Goal: Task Accomplishment & Management: Use online tool/utility

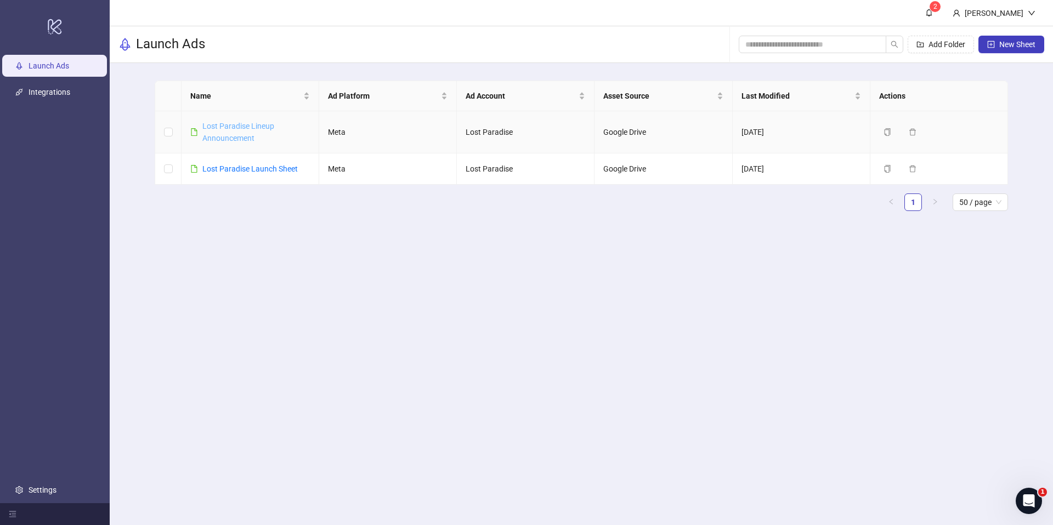
click at [238, 128] on link "Lost Paradise Lineup Announcement" at bounding box center [238, 132] width 72 height 21
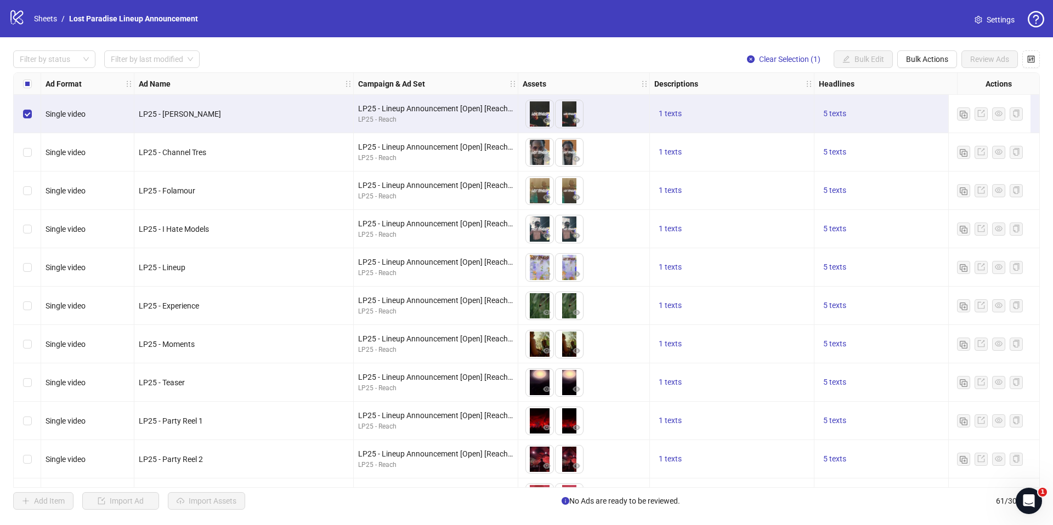
drag, startPoint x: 972, startPoint y: 108, endPoint x: 962, endPoint y: 116, distance: 12.8
click at [972, 109] on div at bounding box center [990, 113] width 66 height 13
click at [890, 114] on div "5 texts" at bounding box center [896, 113] width 155 height 13
click at [922, 113] on div "5 texts" at bounding box center [896, 113] width 155 height 13
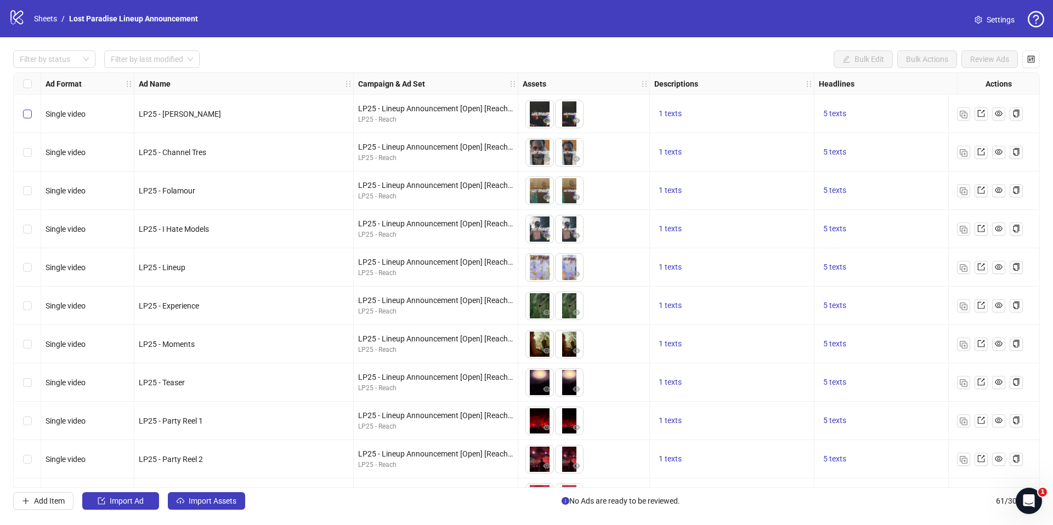
click at [31, 118] on label "Select row 1" at bounding box center [27, 114] width 9 height 12
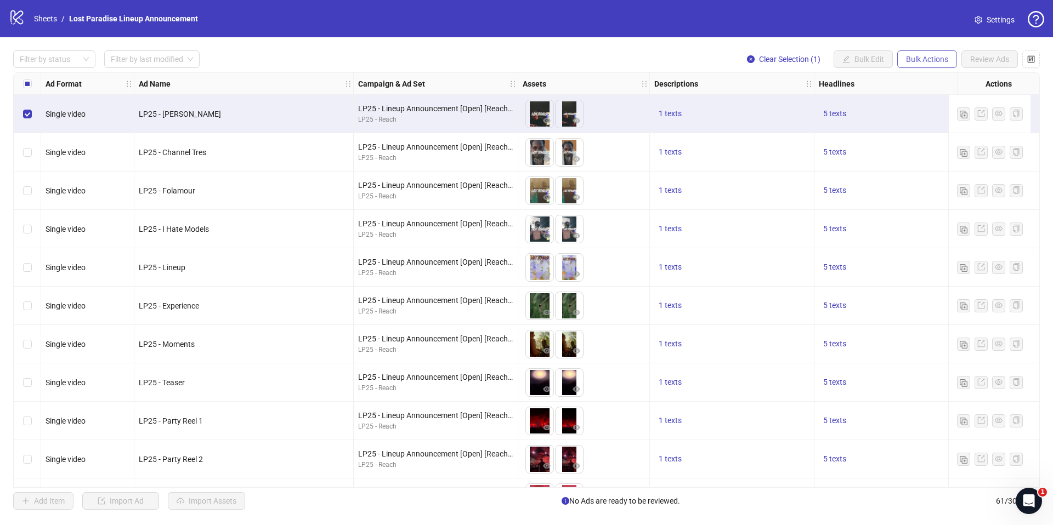
click at [901, 59] on button "Bulk Actions" at bounding box center [927, 59] width 60 height 18
click at [793, 103] on div "1 texts" at bounding box center [732, 114] width 164 height 38
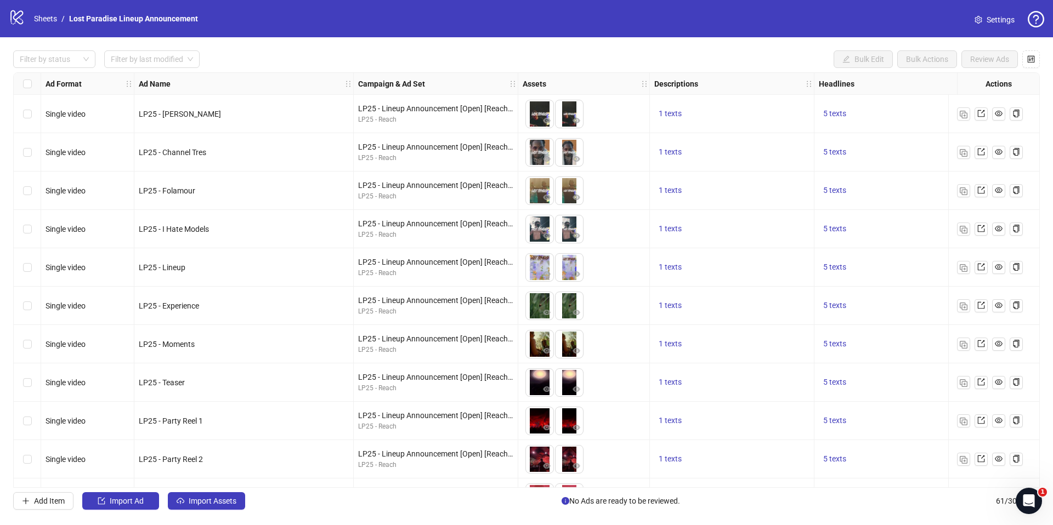
drag, startPoint x: 35, startPoint y: 311, endPoint x: 50, endPoint y: 311, distance: 14.8
click at [36, 311] on div "Select row 6" at bounding box center [27, 306] width 27 height 38
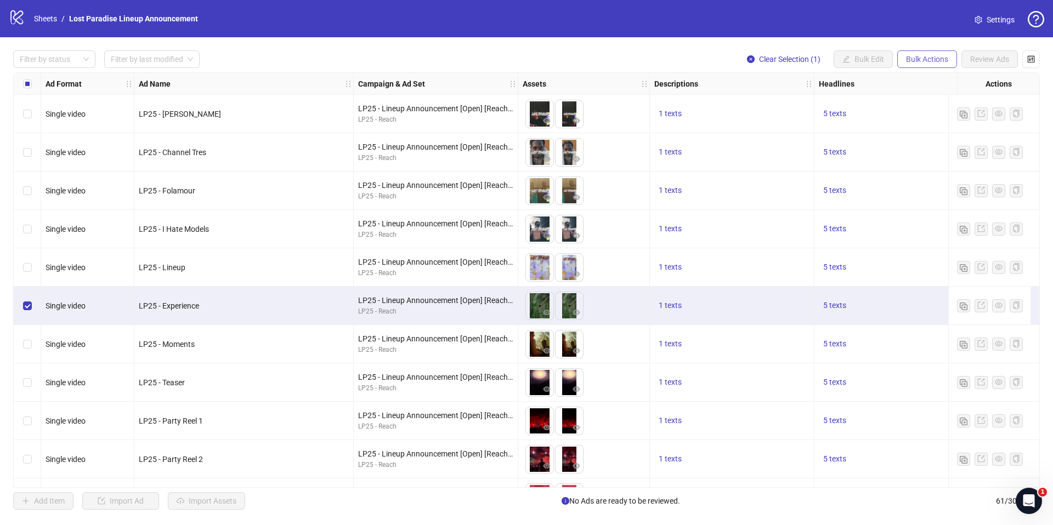
click at [939, 63] on span "Bulk Actions" at bounding box center [927, 59] width 42 height 9
click at [949, 100] on span "Duplicate" at bounding box center [942, 99] width 75 height 12
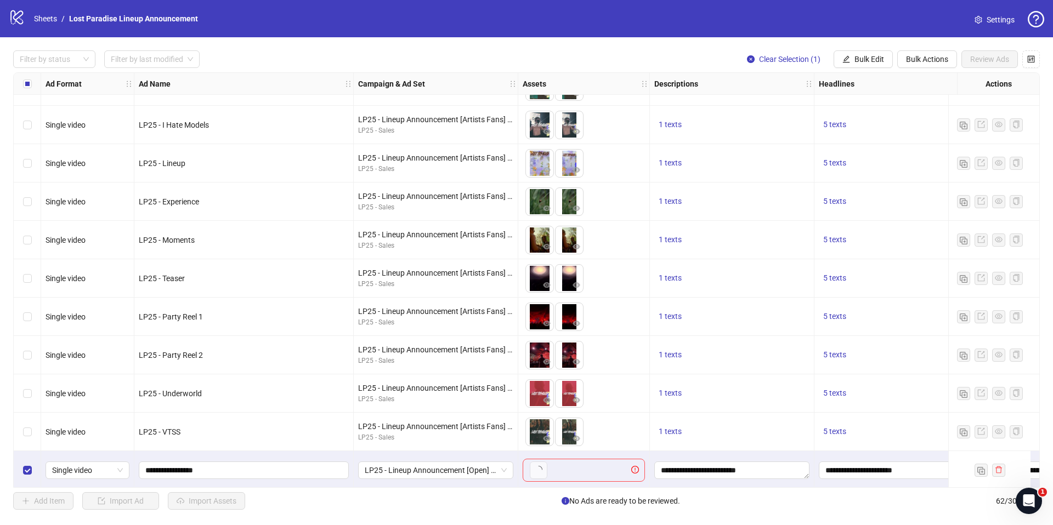
scroll to position [1991, 0]
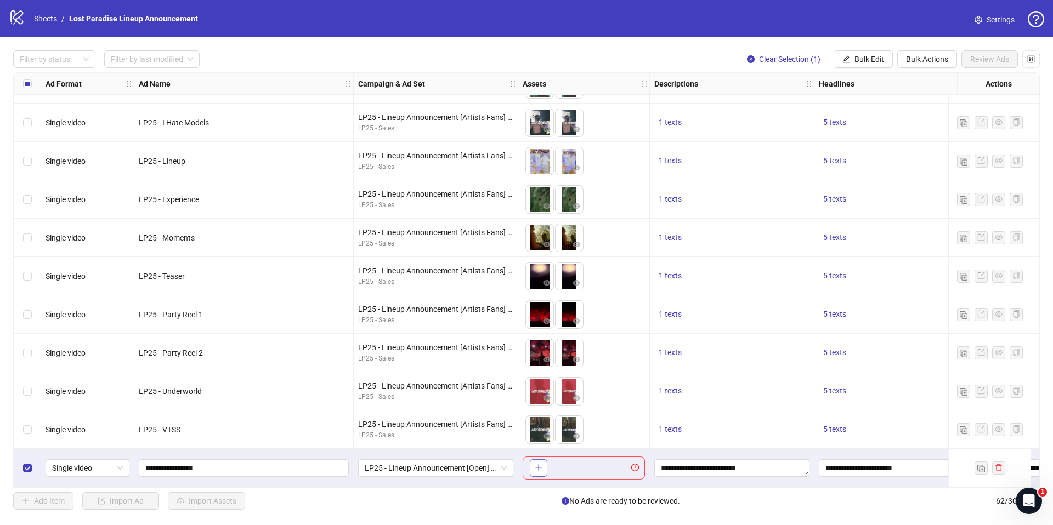
click at [536, 464] on icon "plus" at bounding box center [539, 468] width 8 height 8
click at [191, 464] on input "**********" at bounding box center [242, 468] width 195 height 12
click at [395, 471] on span "LP25 - Lineup Announcement [Open] [Reach] - AU-wide" at bounding box center [436, 468] width 142 height 16
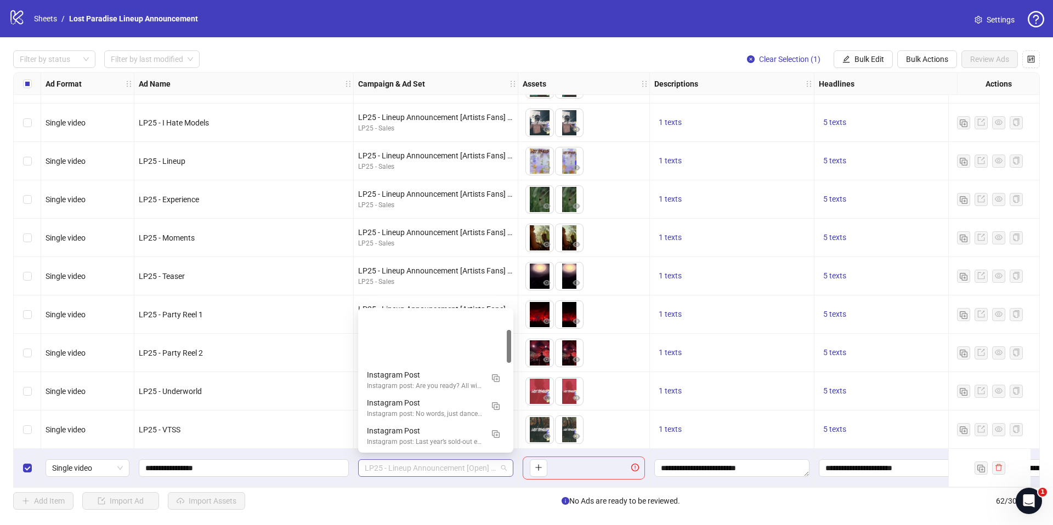
scroll to position [83, 0]
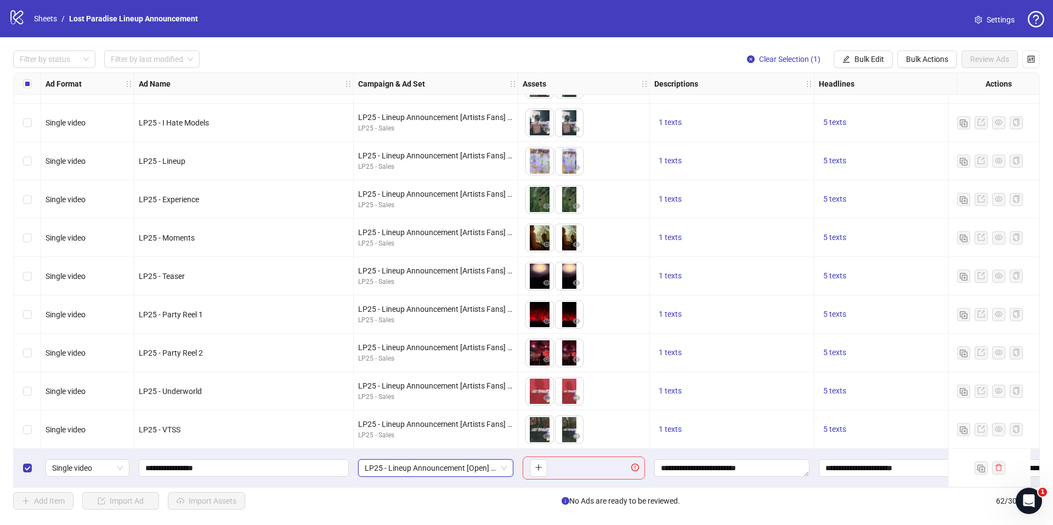
click at [395, 471] on span "LP25 - Lineup Announcement [Open] [Reach] - AU-wide" at bounding box center [436, 468] width 142 height 16
click at [313, 471] on span "**********" at bounding box center [244, 468] width 210 height 18
click at [541, 464] on icon "plus" at bounding box center [539, 468] width 8 height 8
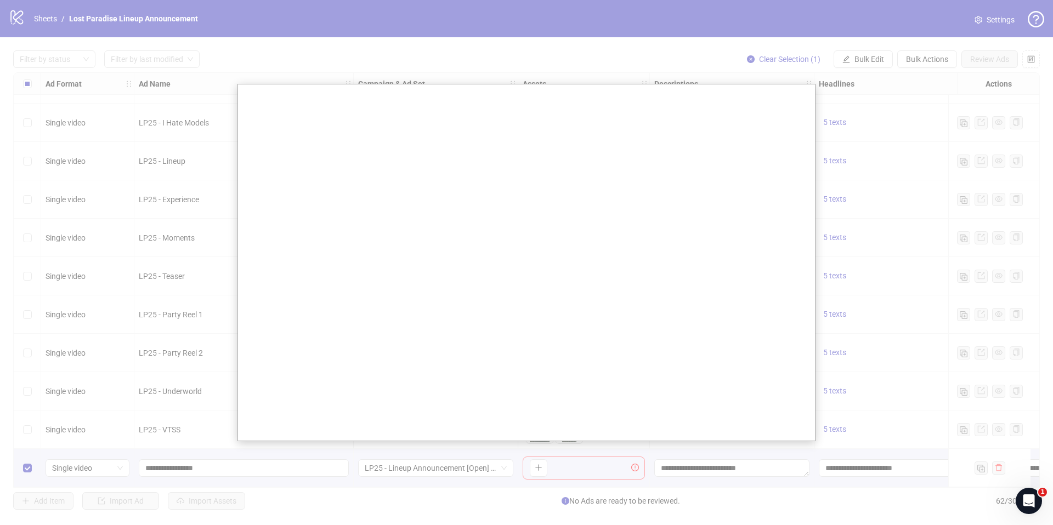
scroll to position [1990, 0]
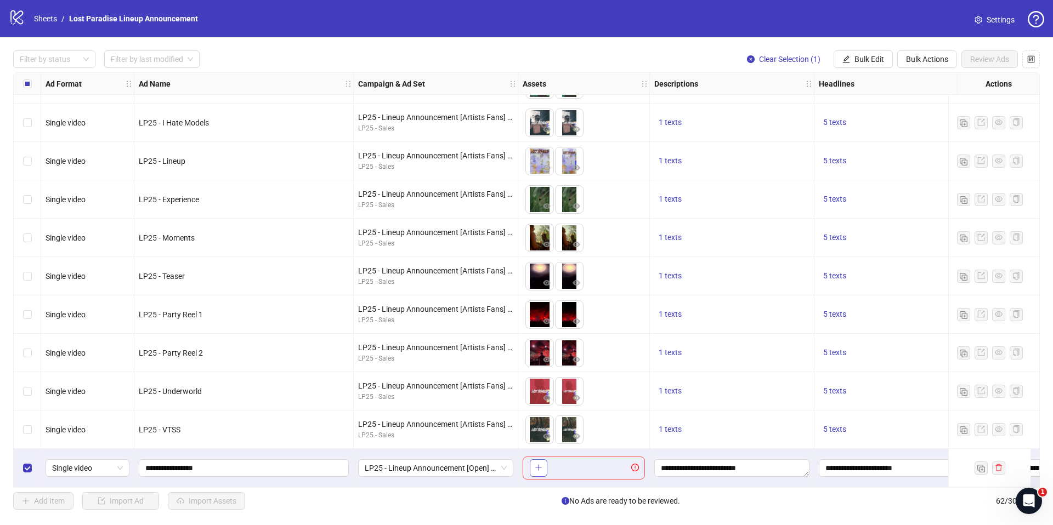
click at [546, 467] on button "button" at bounding box center [539, 468] width 18 height 18
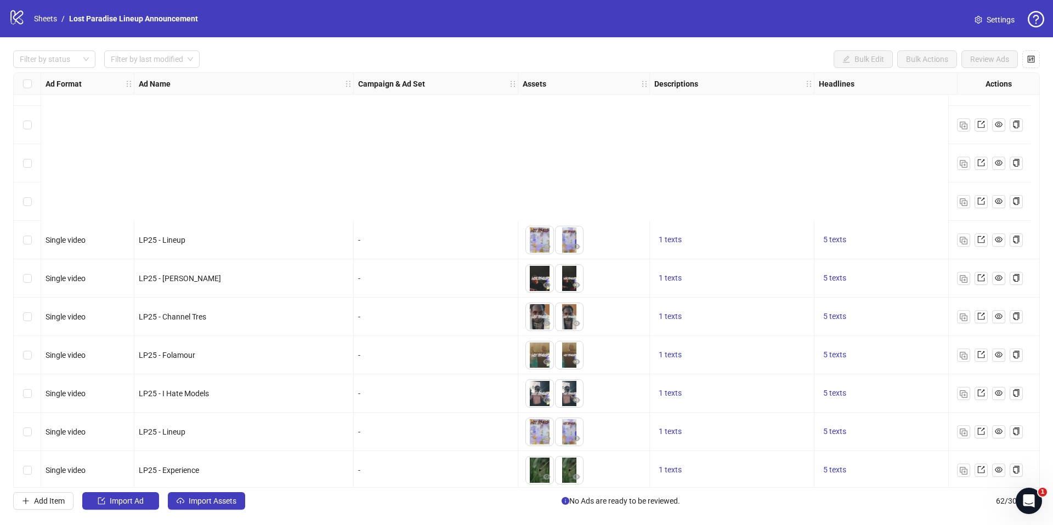
scroll to position [1991, 0]
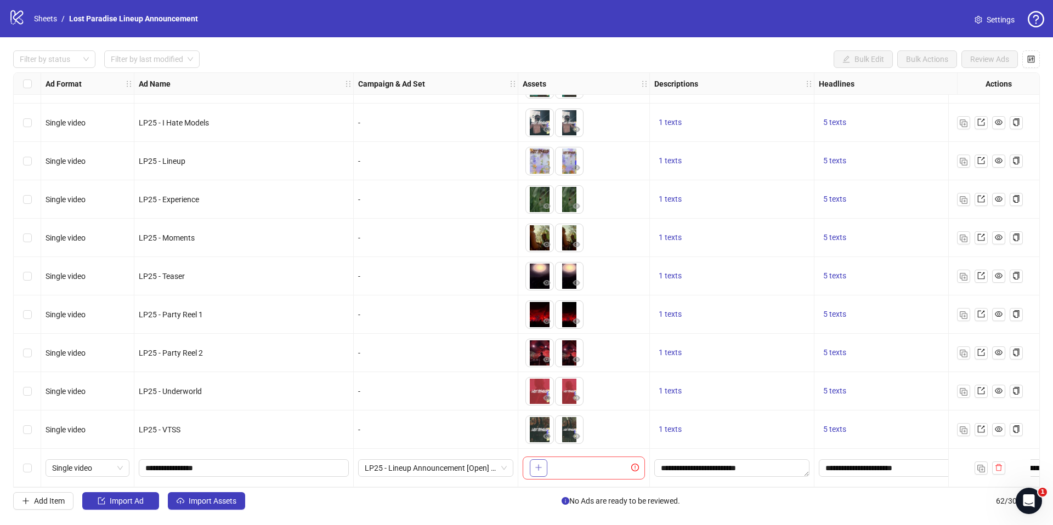
click at [538, 465] on icon "plus" at bounding box center [538, 468] width 1 height 6
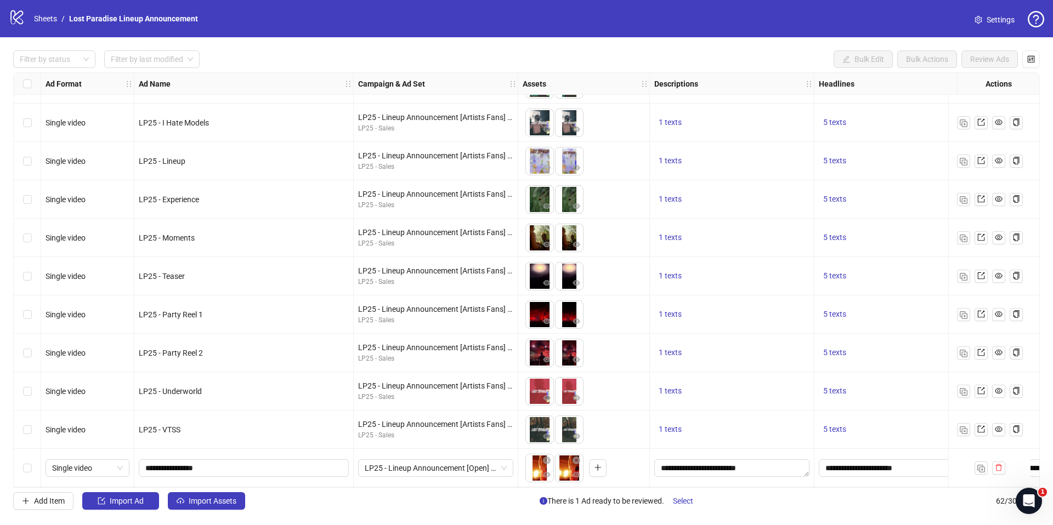
click at [33, 463] on div "Select row 62" at bounding box center [27, 468] width 27 height 38
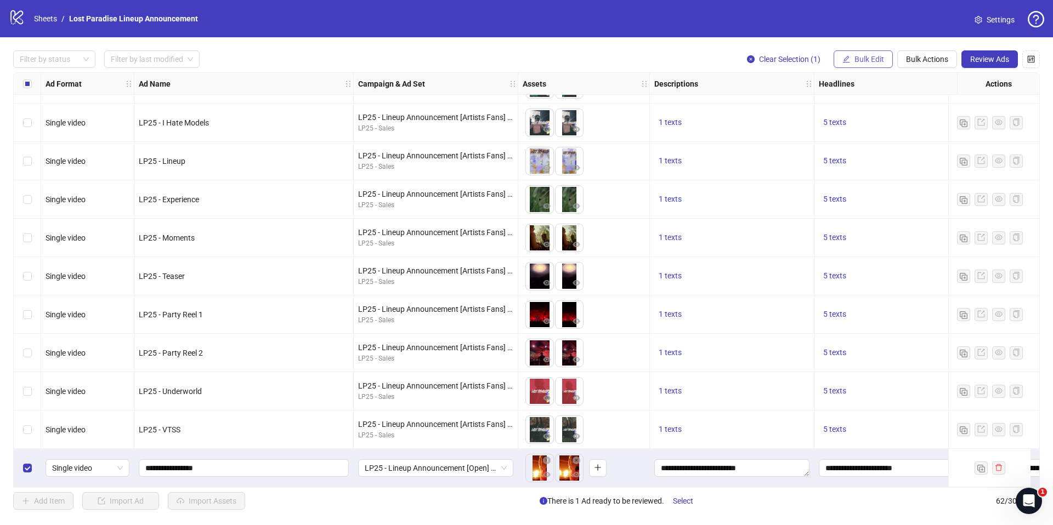
click at [876, 53] on button "Bulk Edit" at bounding box center [862, 59] width 59 height 18
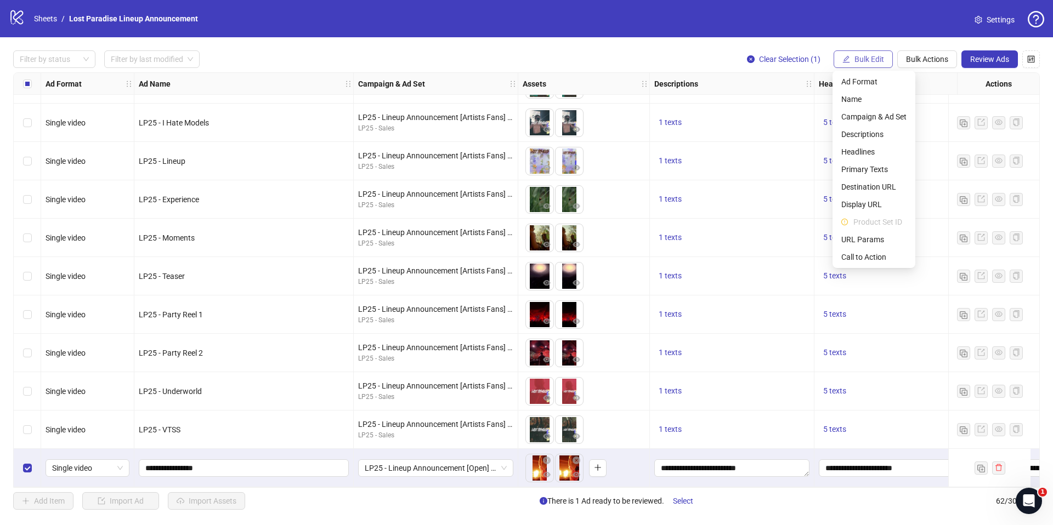
click at [876, 53] on button "Bulk Edit" at bounding box center [862, 59] width 59 height 18
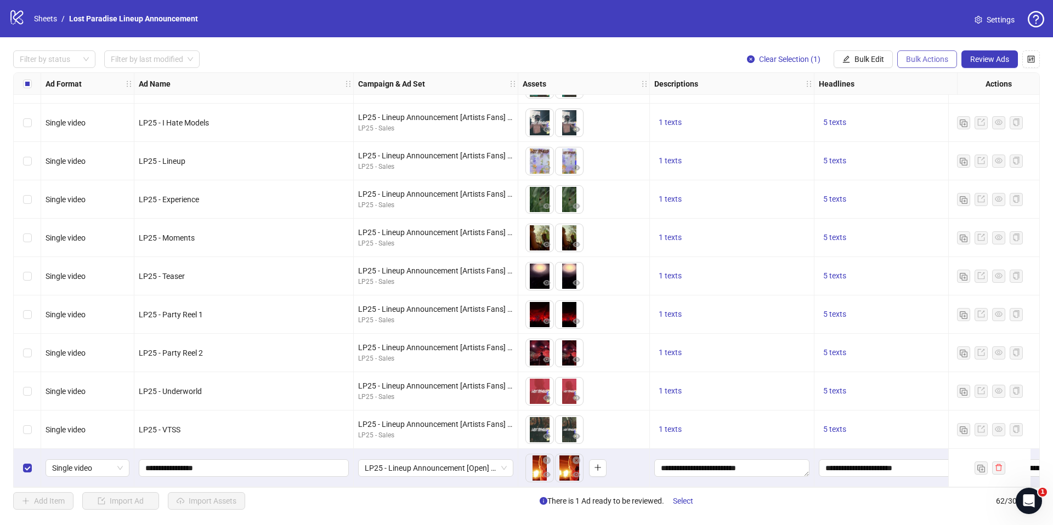
click at [926, 58] on span "Bulk Actions" at bounding box center [927, 59] width 42 height 9
click at [922, 104] on span "Duplicate" at bounding box center [942, 99] width 75 height 12
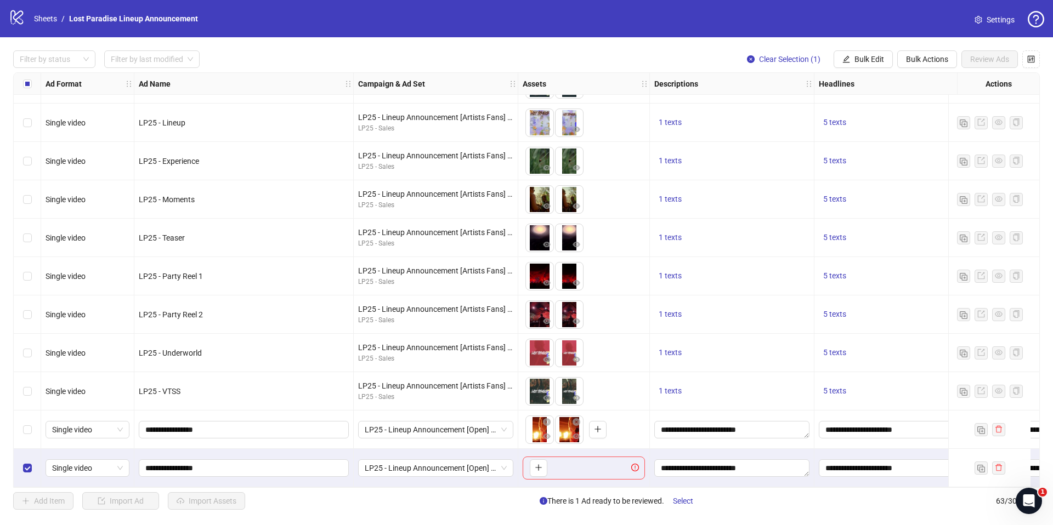
scroll to position [2030, 0]
click at [542, 460] on button "button" at bounding box center [539, 468] width 18 height 18
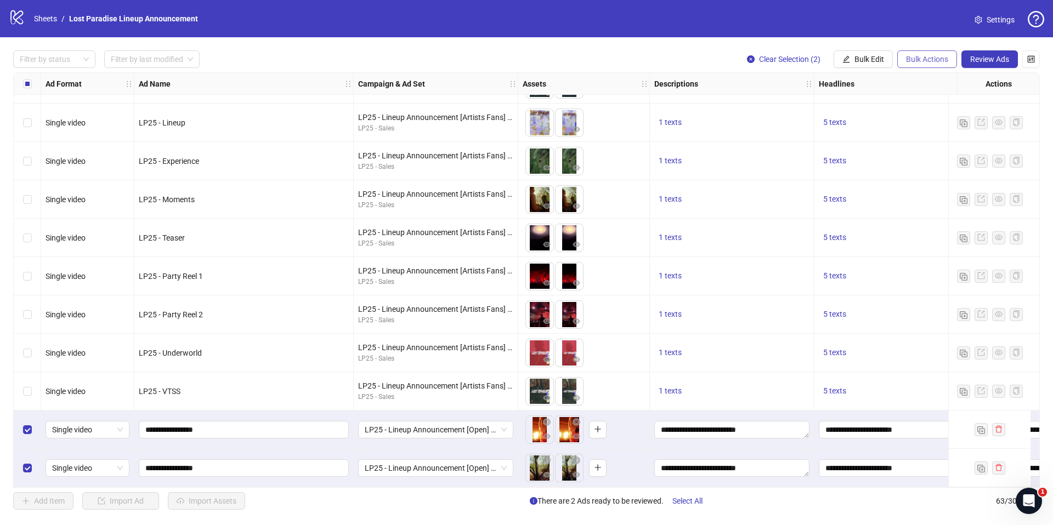
click at [911, 60] on span "Bulk Actions" at bounding box center [927, 59] width 42 height 9
click at [923, 118] on span "Duplicate with assets" at bounding box center [942, 117] width 75 height 12
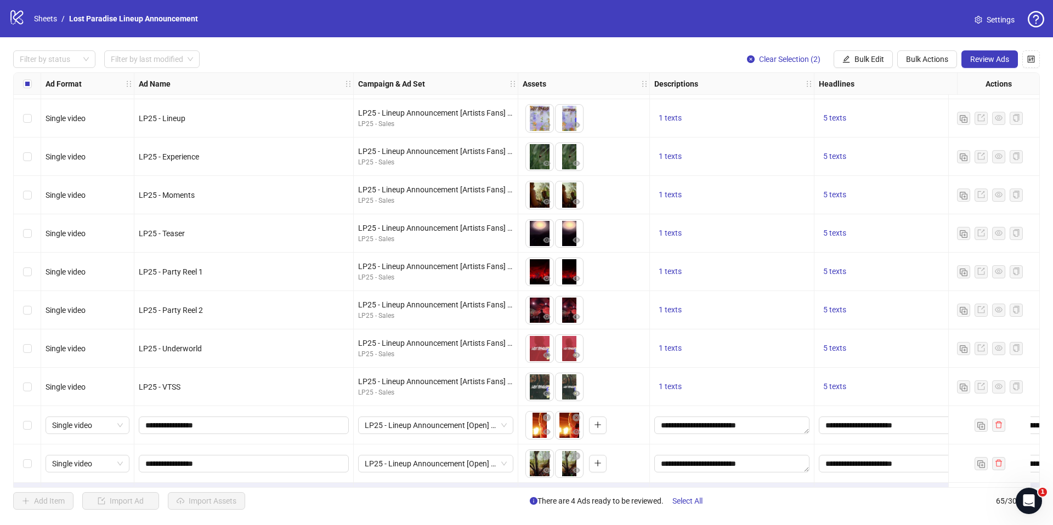
scroll to position [2107, 0]
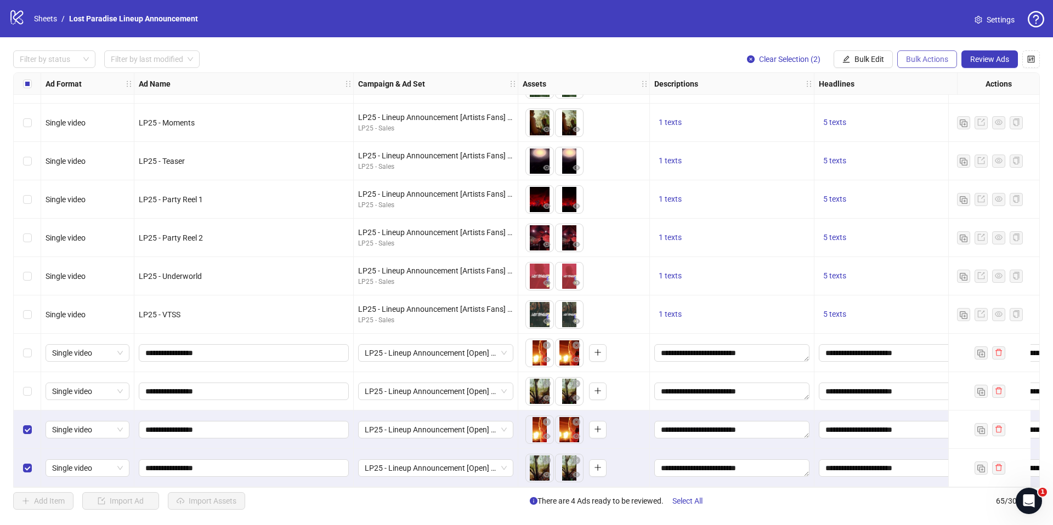
click at [910, 56] on span "Bulk Actions" at bounding box center [927, 59] width 42 height 9
click at [513, 411] on div "LP25 - Lineup Announcement [Open] [Reach] - AU-wide" at bounding box center [436, 430] width 164 height 38
click at [866, 58] on span "Bulk Edit" at bounding box center [869, 59] width 30 height 9
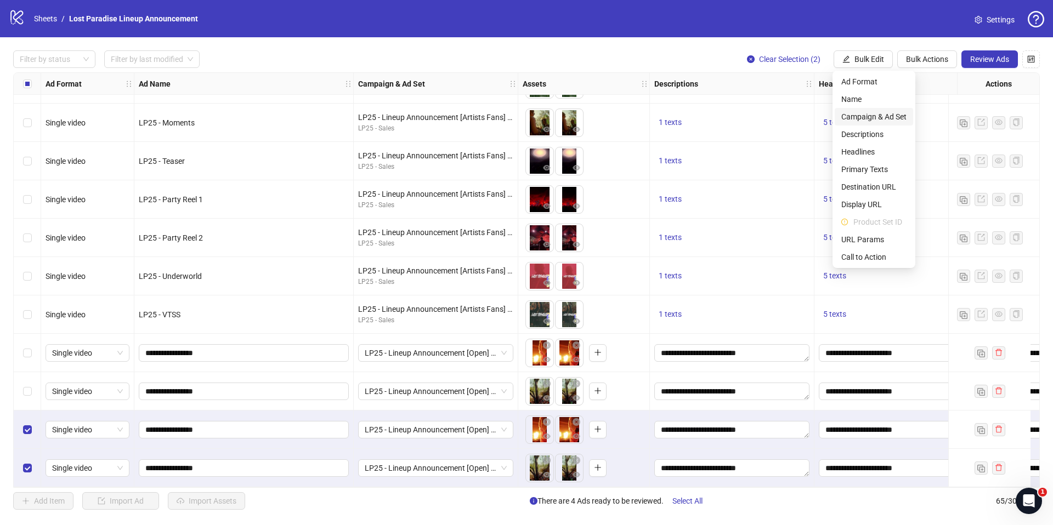
click at [886, 116] on span "Campaign & Ad Set" at bounding box center [873, 117] width 65 height 12
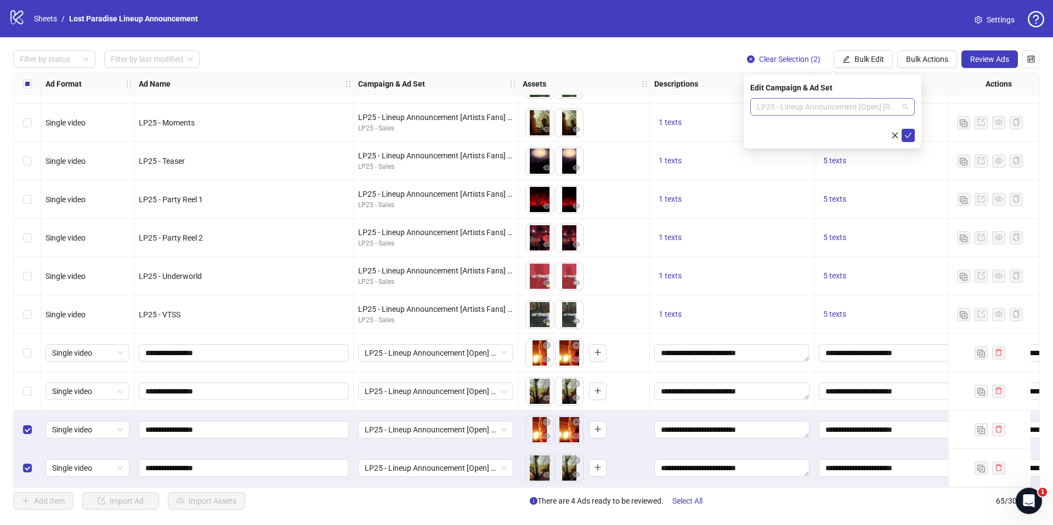
click at [851, 105] on span "LP25 - Lineup Announcement [Open] [Reach] - AU-wide" at bounding box center [832, 107] width 151 height 16
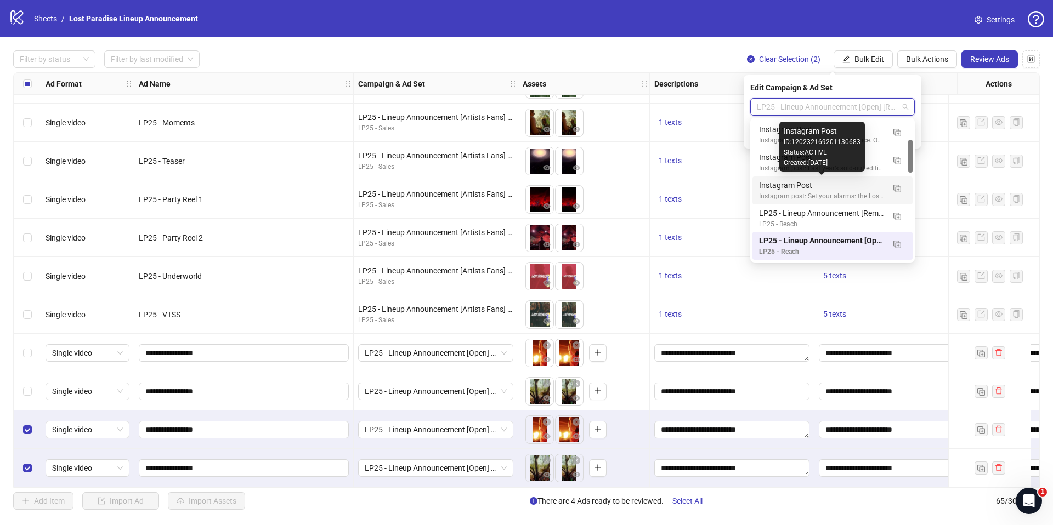
scroll to position [102, 0]
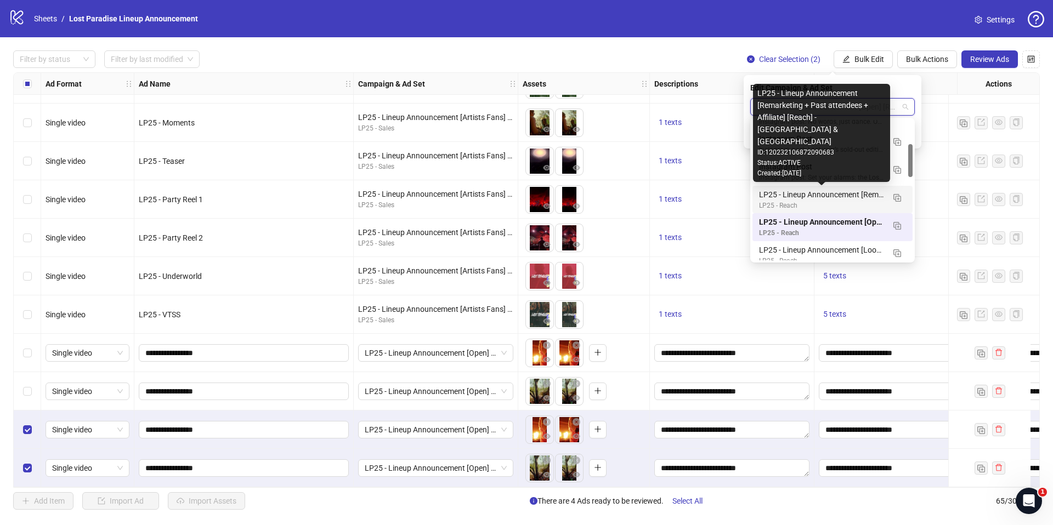
click at [839, 192] on div "LP25 - Lineup Announcement [Remarketing + Past attendees + Affiliate] [Reach] -…" at bounding box center [821, 195] width 125 height 12
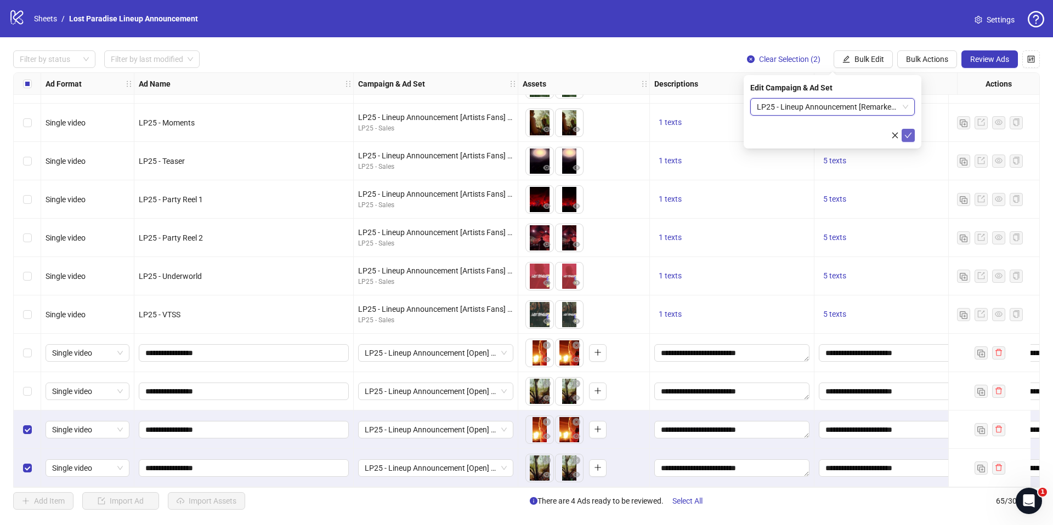
click at [913, 132] on button "submit" at bounding box center [907, 135] width 13 height 13
click at [929, 62] on span "Bulk Actions" at bounding box center [927, 59] width 42 height 9
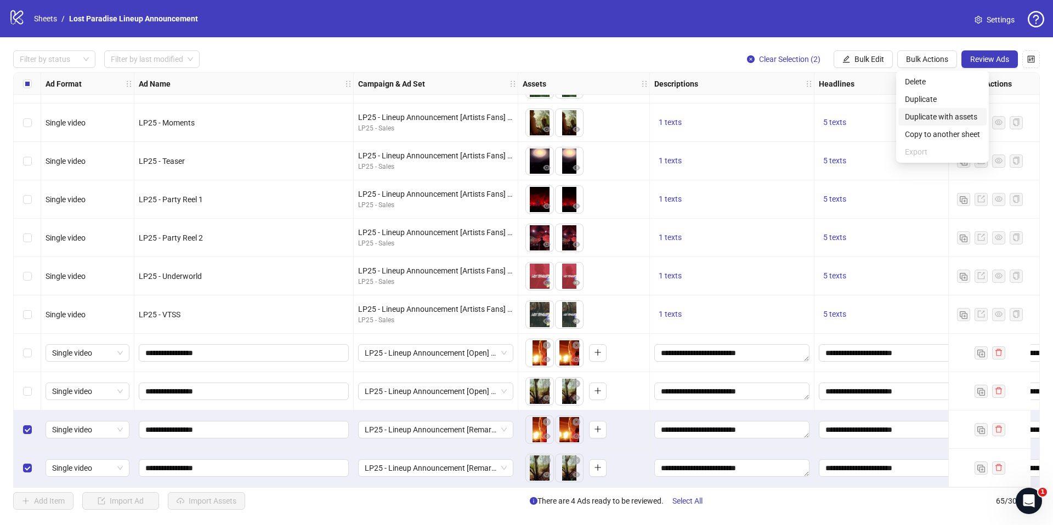
click at [937, 117] on span "Duplicate with assets" at bounding box center [942, 117] width 75 height 12
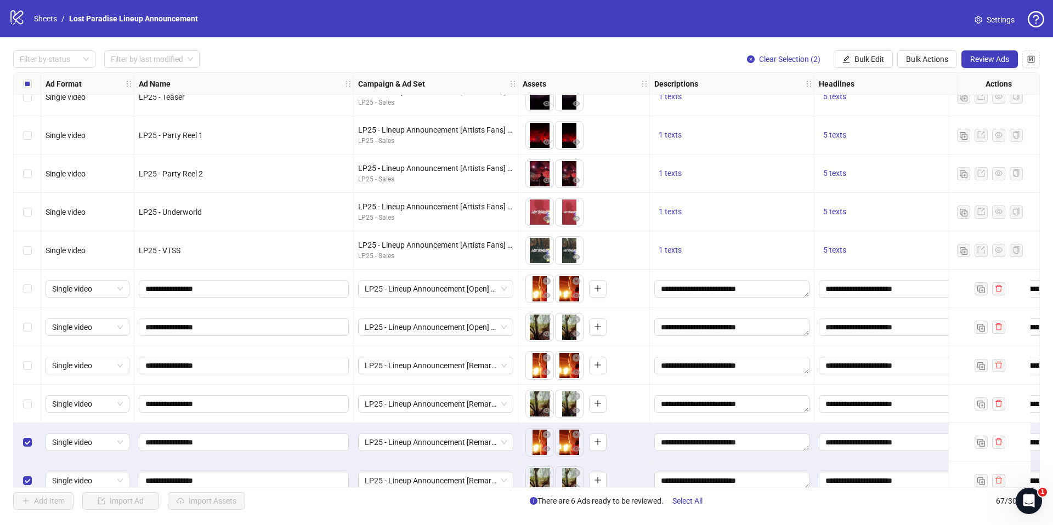
scroll to position [2183, 0]
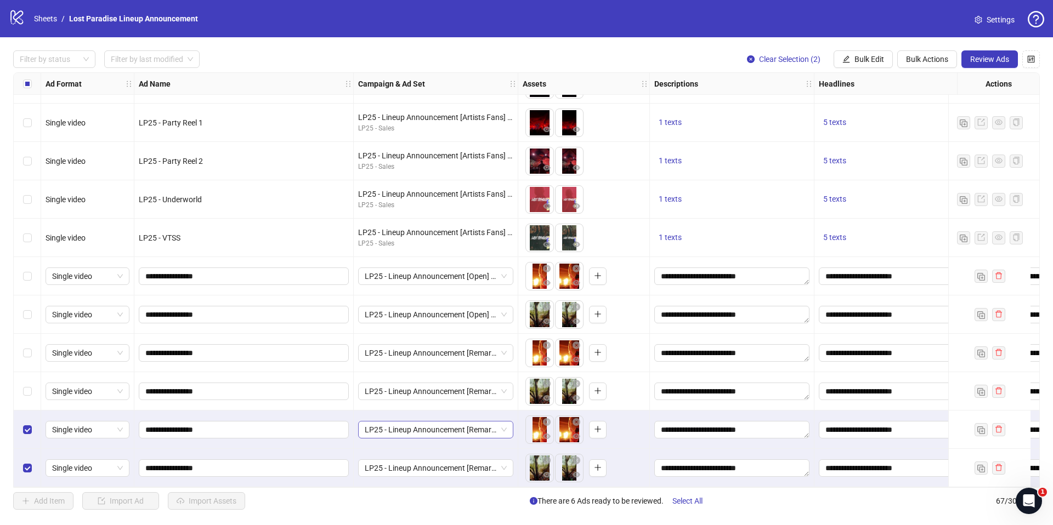
click at [466, 425] on span "LP25 - Lineup Announcement [Remarketing + Past attendees + Affiliate] [Reach] -…" at bounding box center [436, 430] width 142 height 16
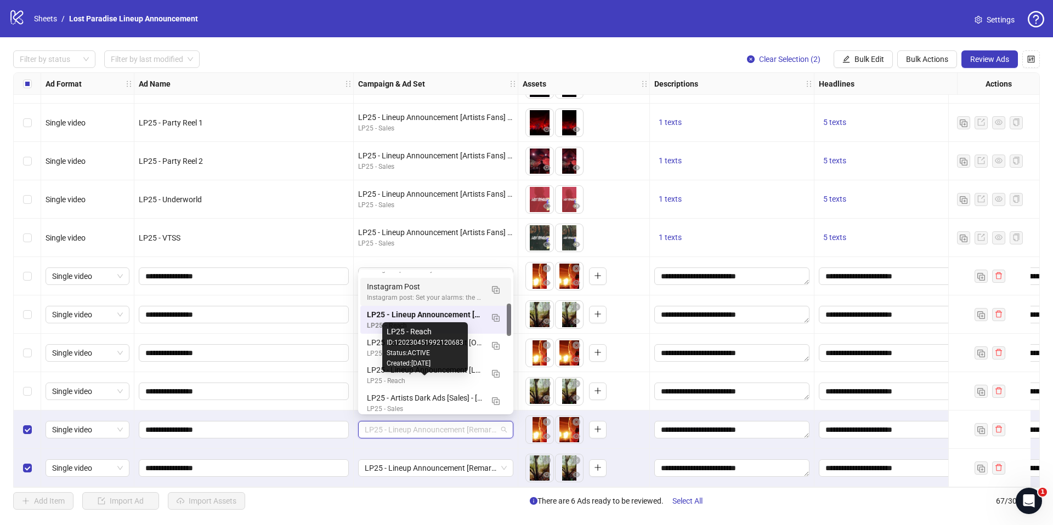
scroll to position [137, 0]
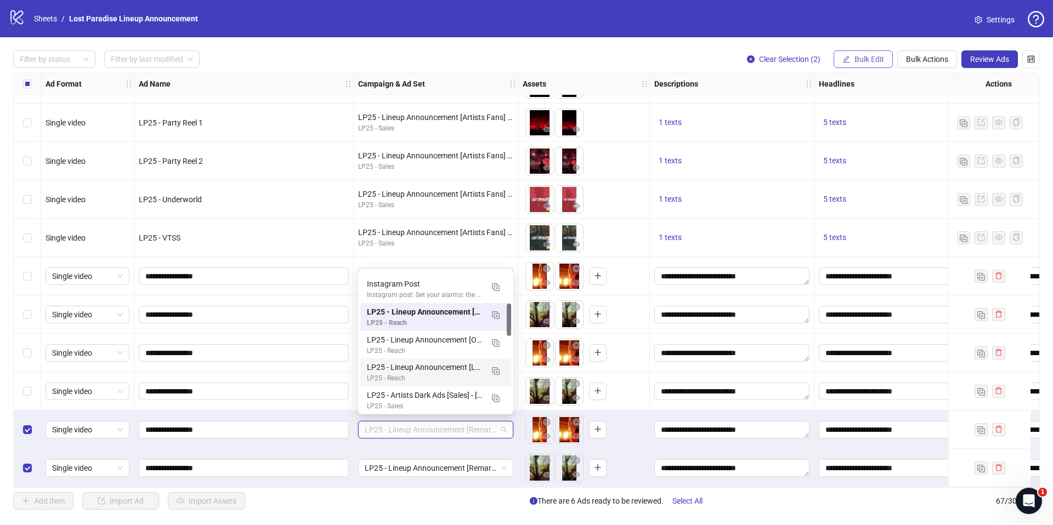
click at [870, 60] on span "Bulk Edit" at bounding box center [869, 59] width 30 height 9
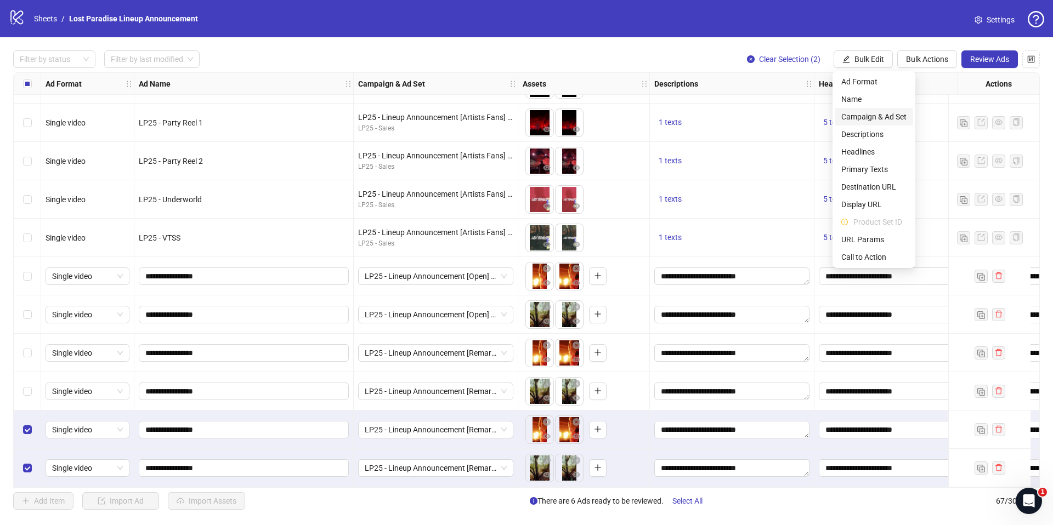
click at [869, 114] on span "Campaign & Ad Set" at bounding box center [873, 117] width 65 height 12
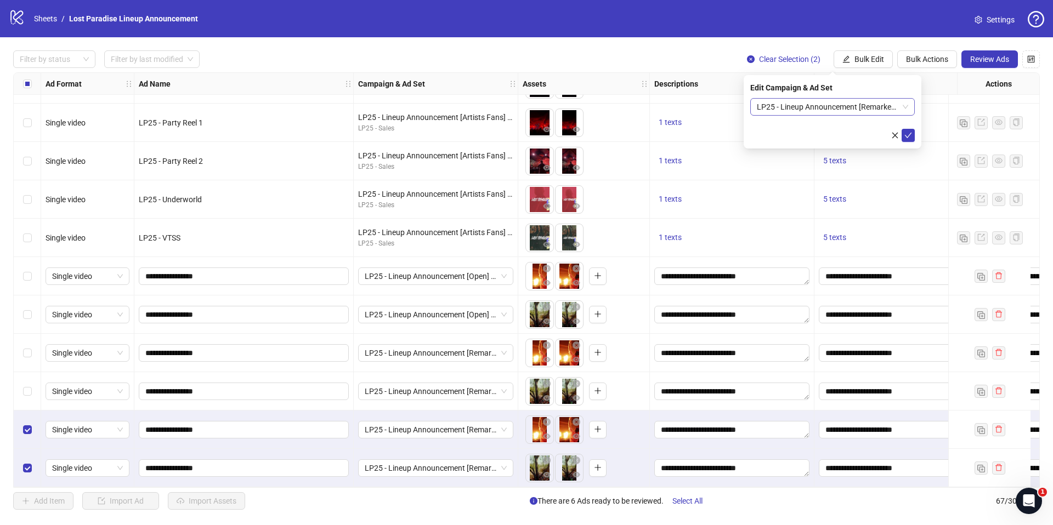
drag, startPoint x: 854, startPoint y: 103, endPoint x: 854, endPoint y: 113, distance: 9.9
click at [854, 103] on span "LP25 - Lineup Announcement [Remarketing + Past attendees + Affiliate] [Reach] -…" at bounding box center [832, 107] width 151 height 16
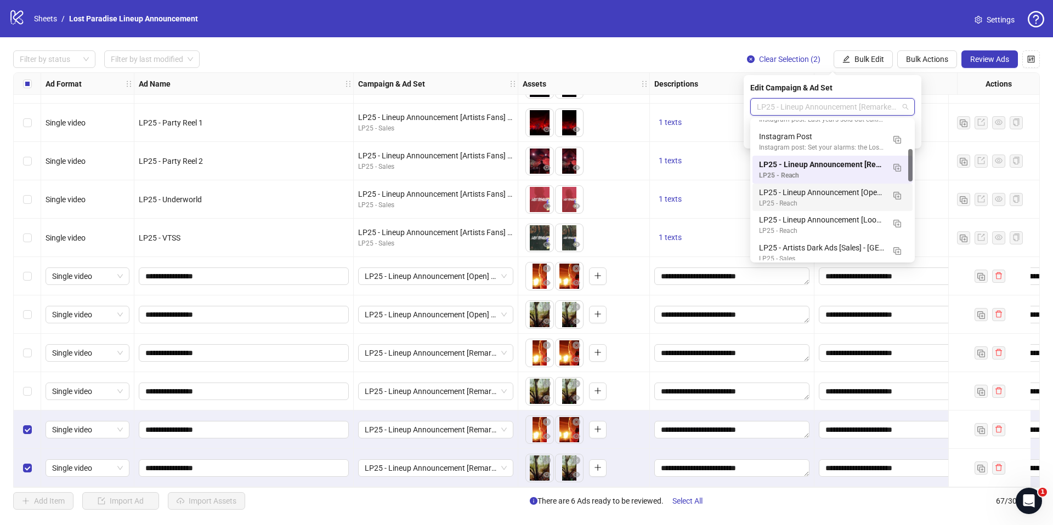
scroll to position [140, 0]
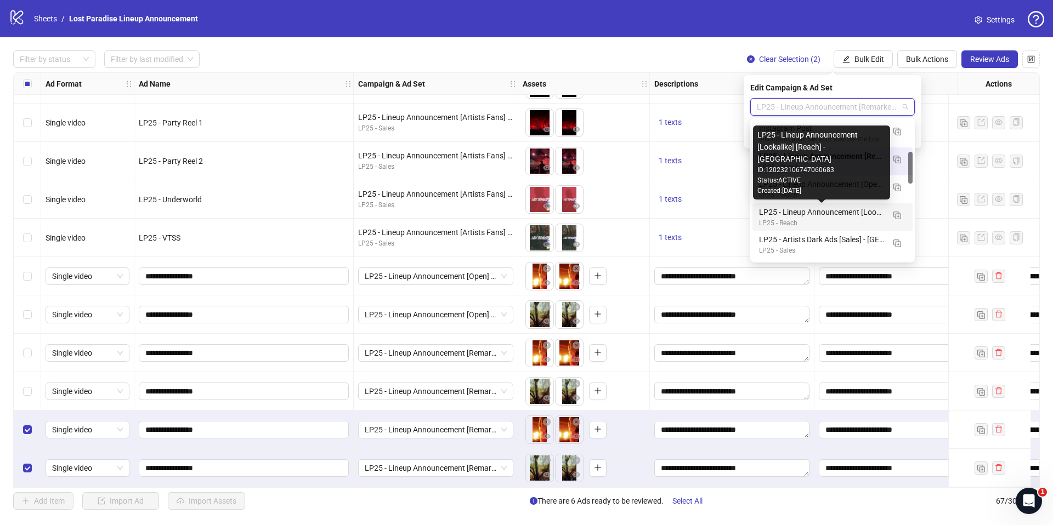
click at [842, 213] on div "LP25 - Lineup Announcement [Lookalike] [Reach] - [GEOGRAPHIC_DATA]" at bounding box center [821, 212] width 125 height 12
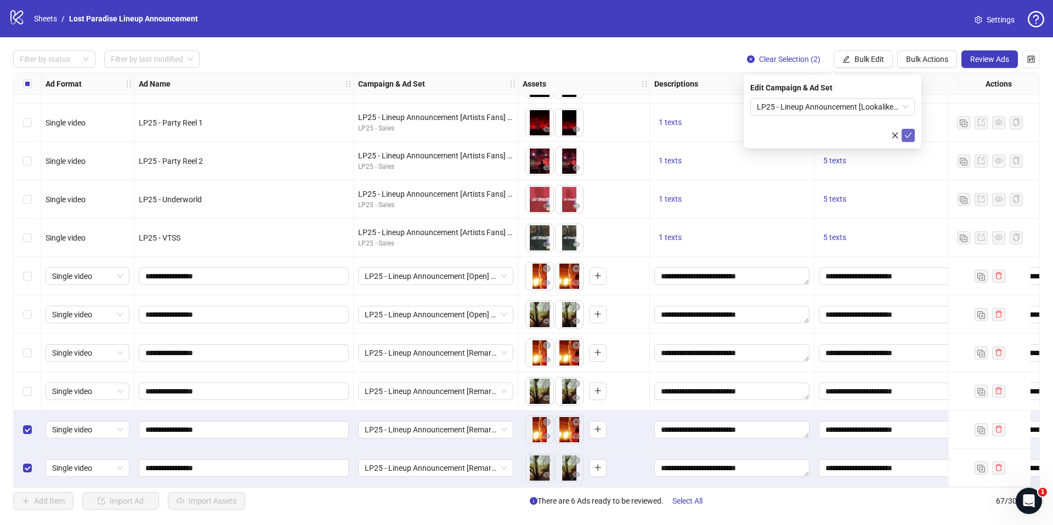
click at [904, 135] on icon "check" at bounding box center [908, 136] width 8 height 8
click at [932, 58] on span "Bulk Actions" at bounding box center [927, 59] width 42 height 9
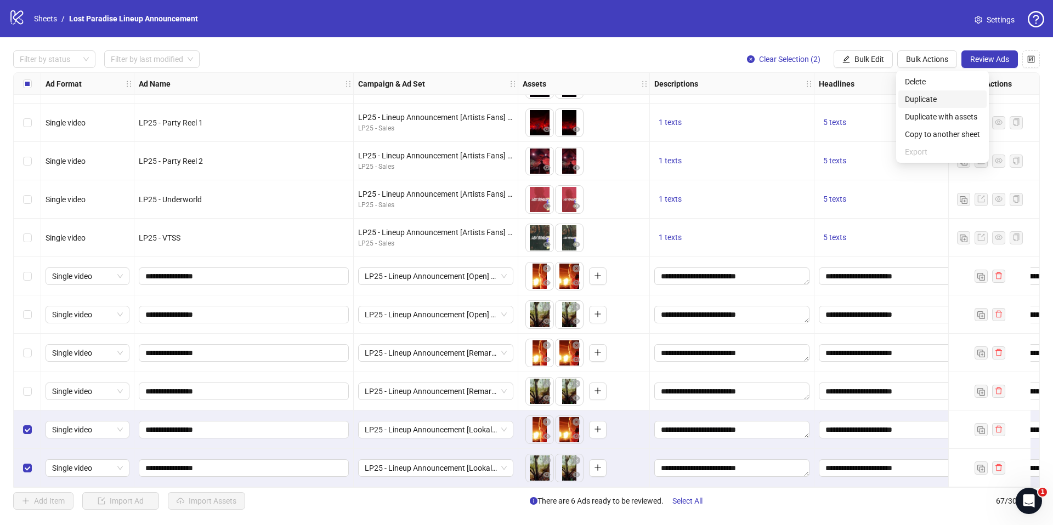
click at [931, 95] on span "Duplicate" at bounding box center [942, 99] width 75 height 12
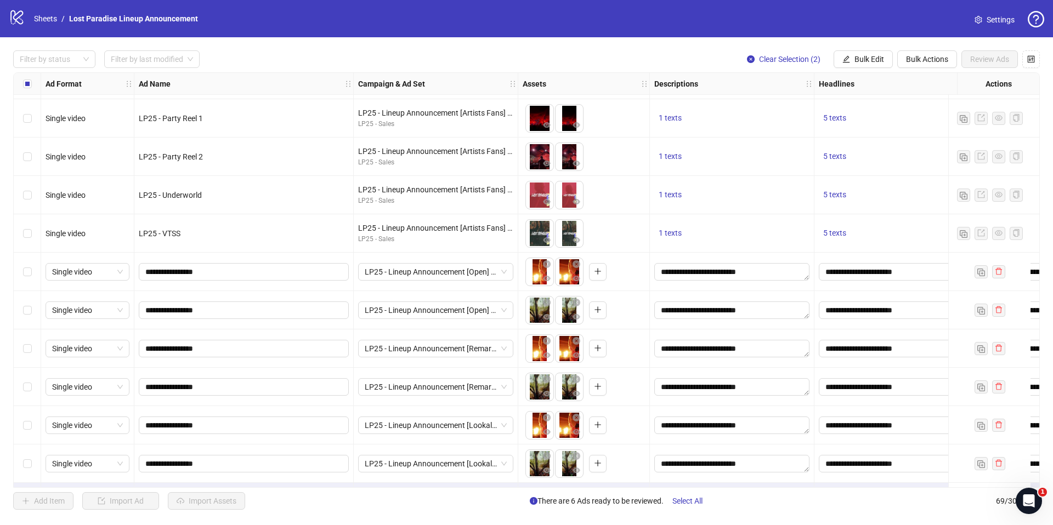
scroll to position [2260, 0]
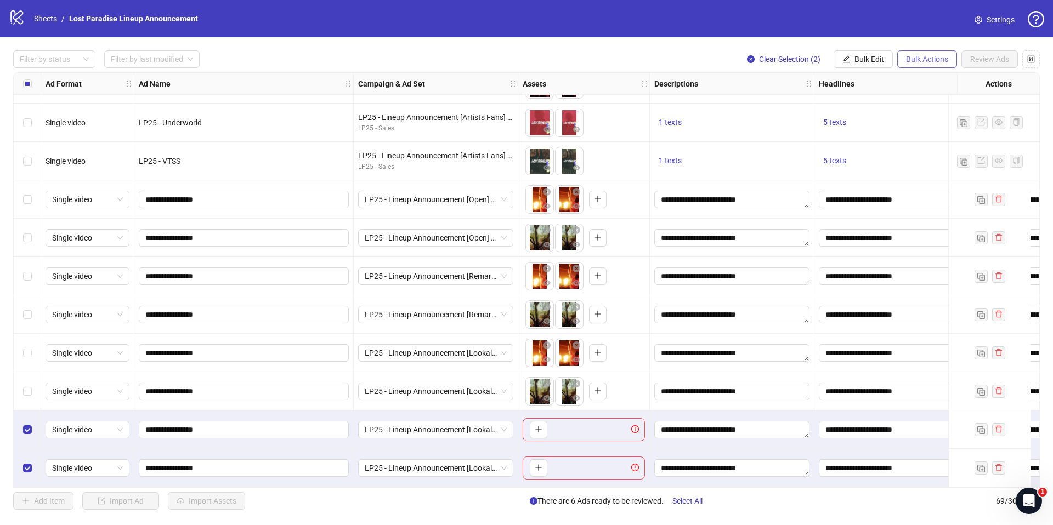
click at [918, 55] on span "Bulk Actions" at bounding box center [927, 59] width 42 height 9
click at [947, 59] on button "Bulk Actions" at bounding box center [927, 59] width 60 height 18
click at [842, 66] on button "Bulk Edit" at bounding box center [862, 59] width 59 height 18
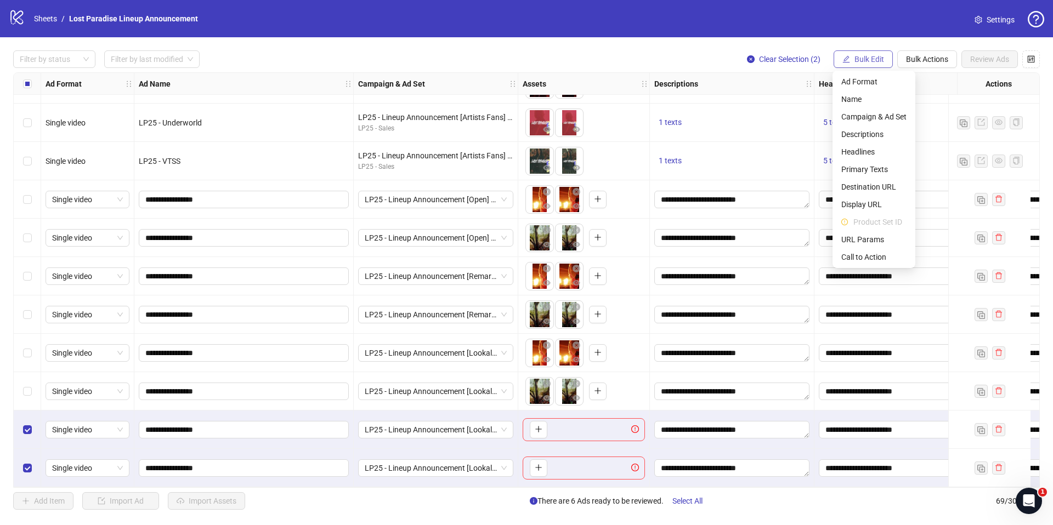
click at [854, 59] on span "Bulk Edit" at bounding box center [869, 59] width 30 height 9
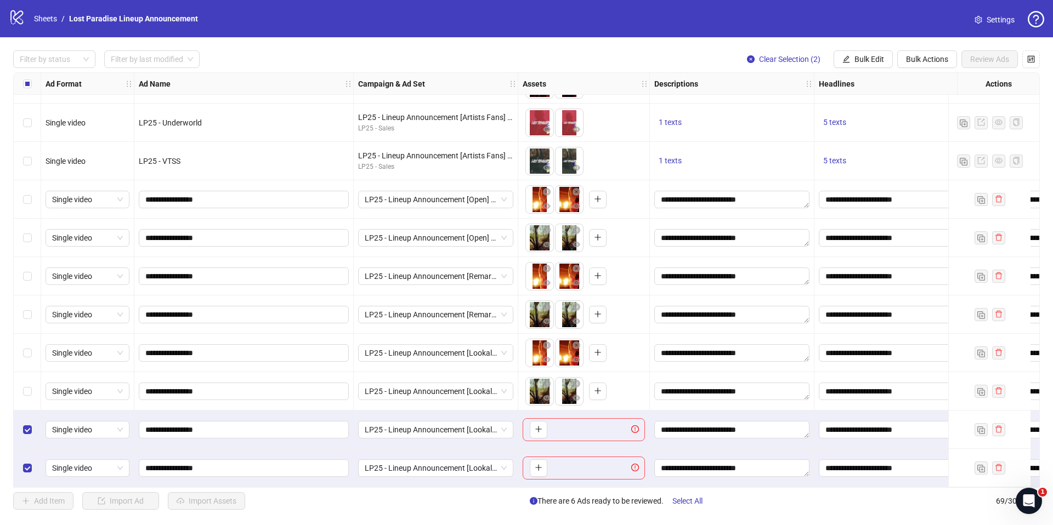
scroll to position [2260, 1]
click at [929, 51] on button "Bulk Actions" at bounding box center [927, 59] width 60 height 18
click at [932, 52] on button "Bulk Actions" at bounding box center [927, 59] width 60 height 18
click at [929, 75] on li "Delete" at bounding box center [942, 82] width 88 height 18
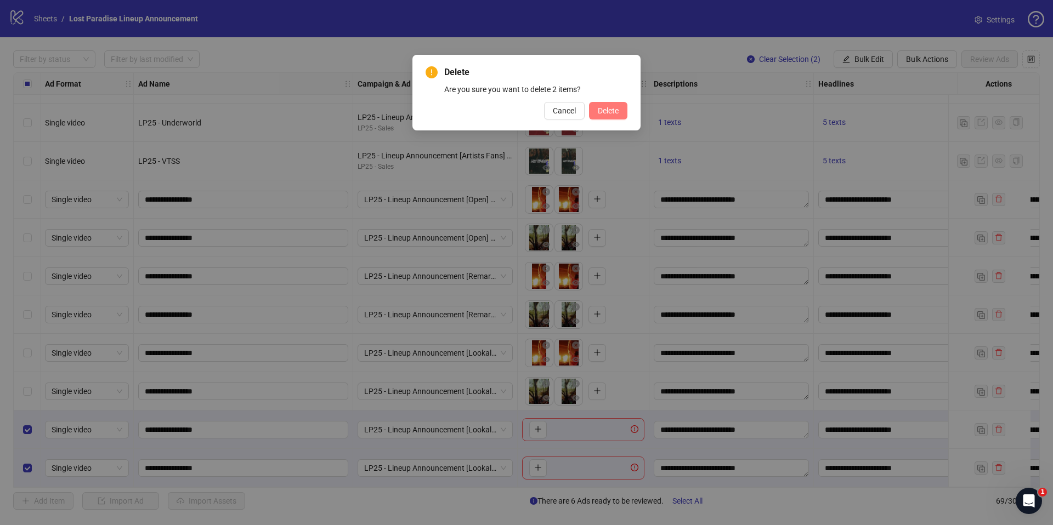
click at [598, 110] on span "Delete" at bounding box center [608, 110] width 21 height 9
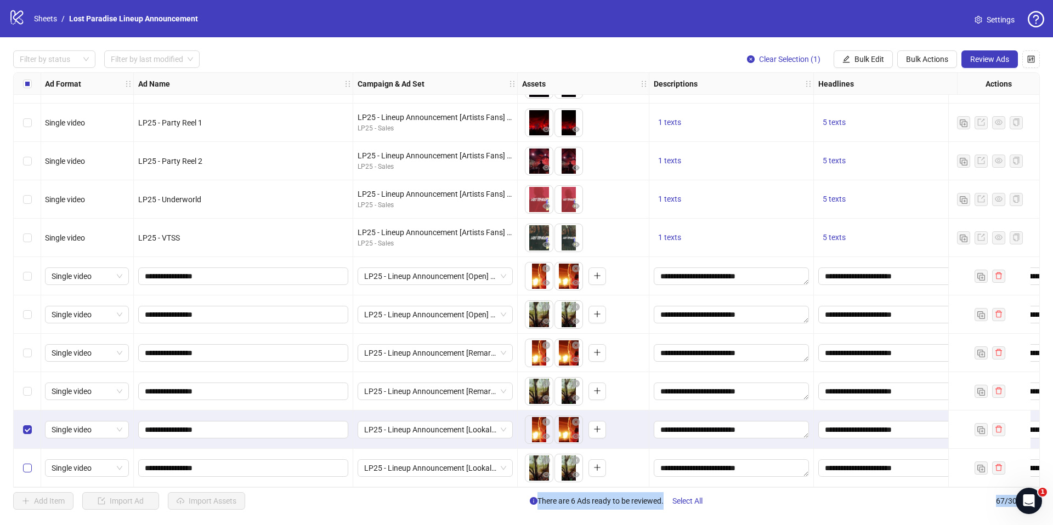
click at [30, 462] on label "Select row 67" at bounding box center [27, 468] width 9 height 12
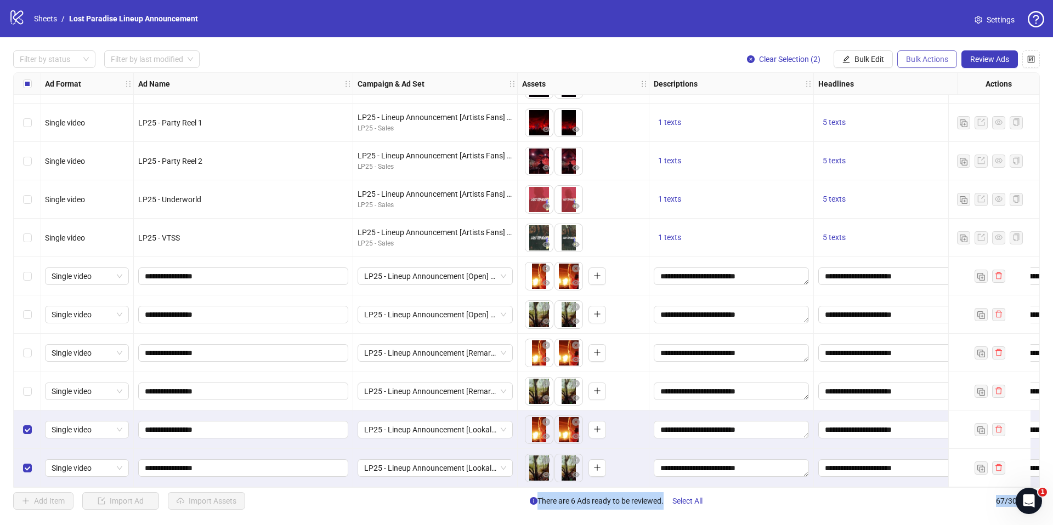
click at [945, 58] on span "Bulk Actions" at bounding box center [927, 59] width 42 height 9
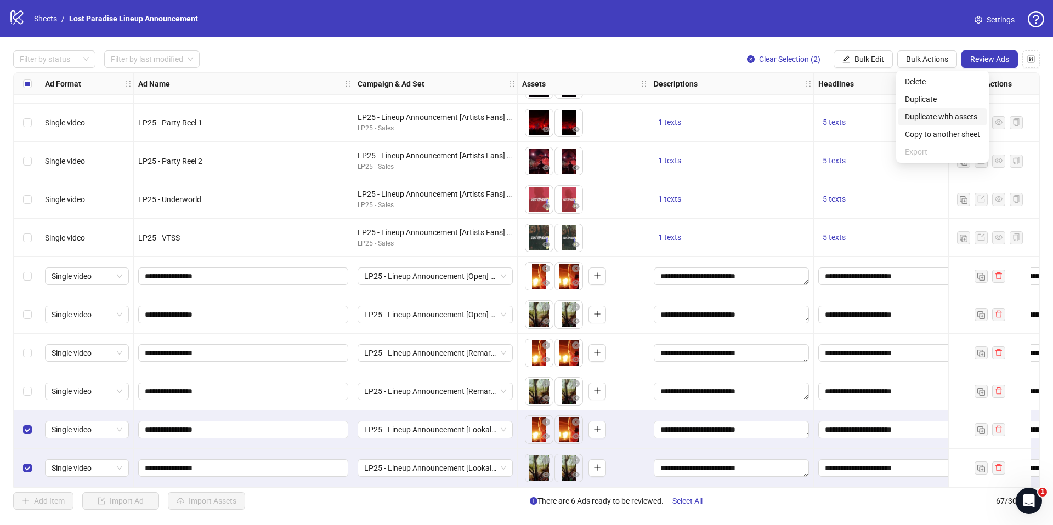
click at [943, 116] on span "Duplicate with assets" at bounding box center [942, 117] width 75 height 12
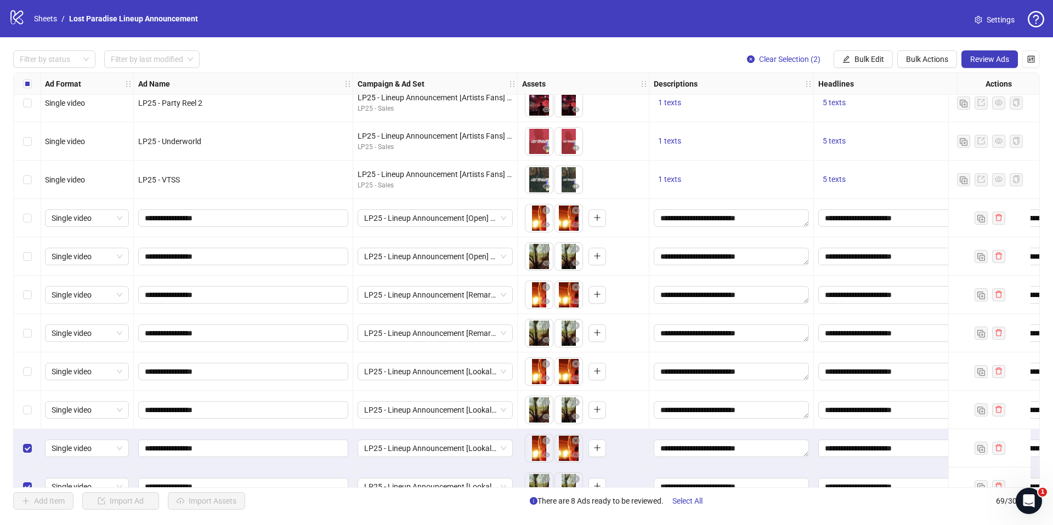
scroll to position [2260, 1]
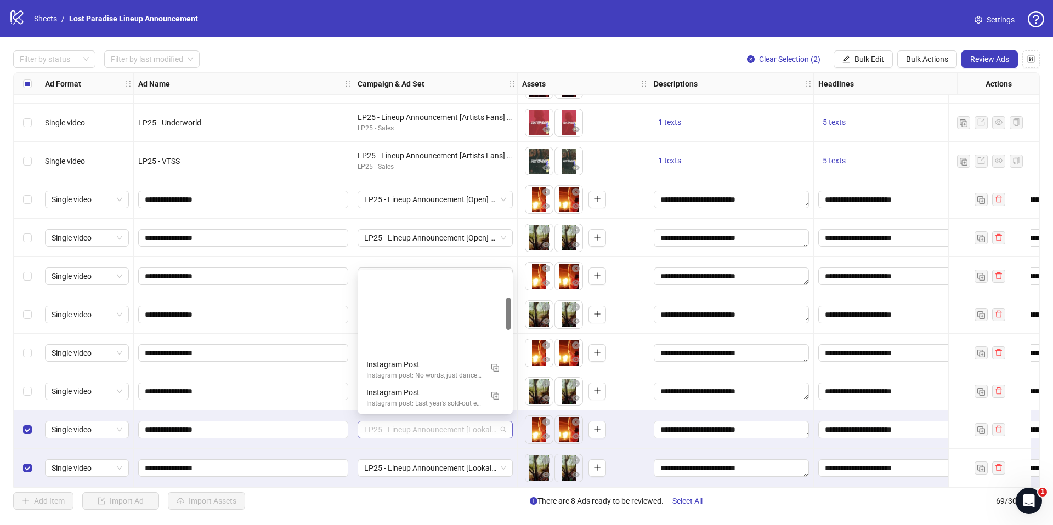
click at [458, 430] on span "LP25 - Lineup Announcement [Lookalike] [Reach] - [GEOGRAPHIC_DATA]" at bounding box center [435, 430] width 142 height 16
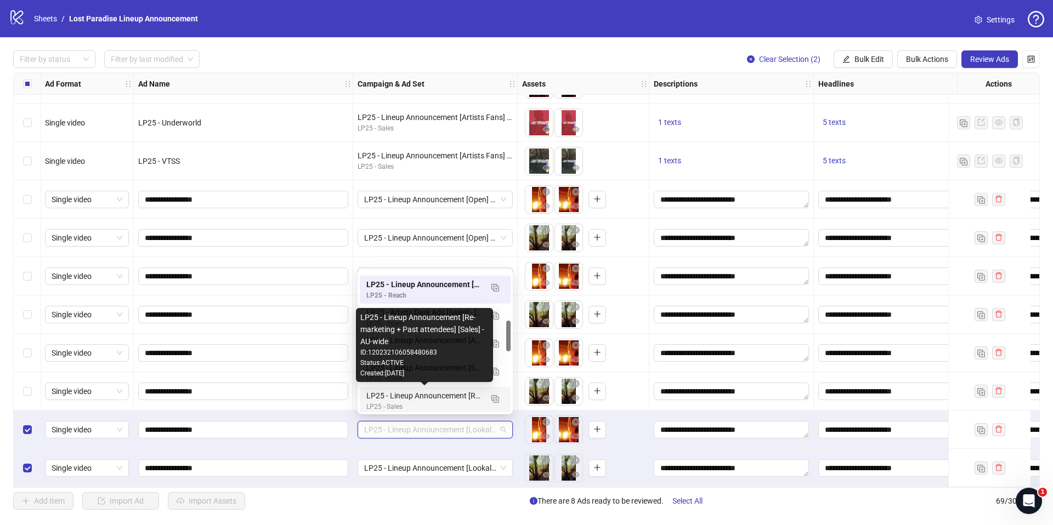
scroll to position [223, 0]
click at [435, 394] on div "LP25 - Lineup Announcement [Re-marketing + Past attendees] [Sales] - AU-wide" at bounding box center [424, 393] width 116 height 12
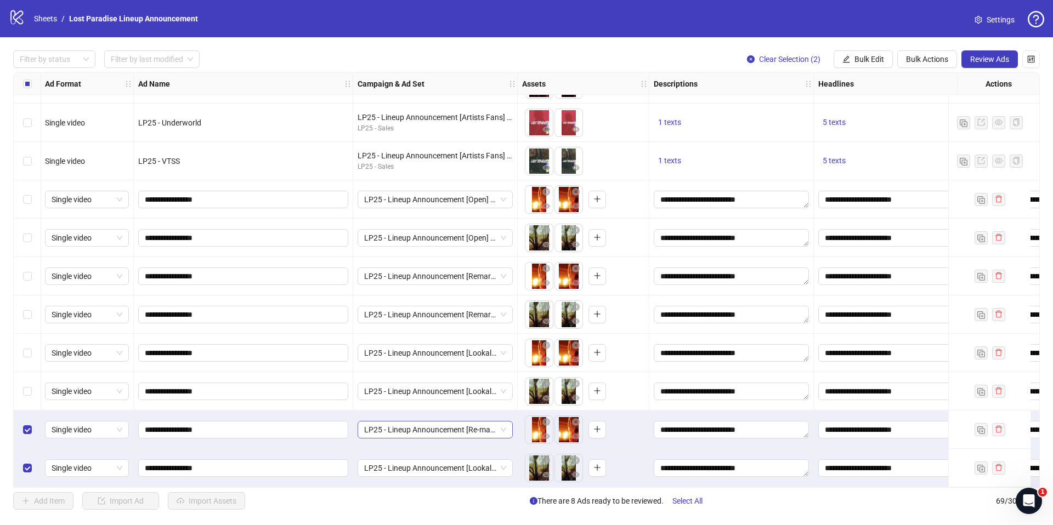
scroll to position [2260, 1]
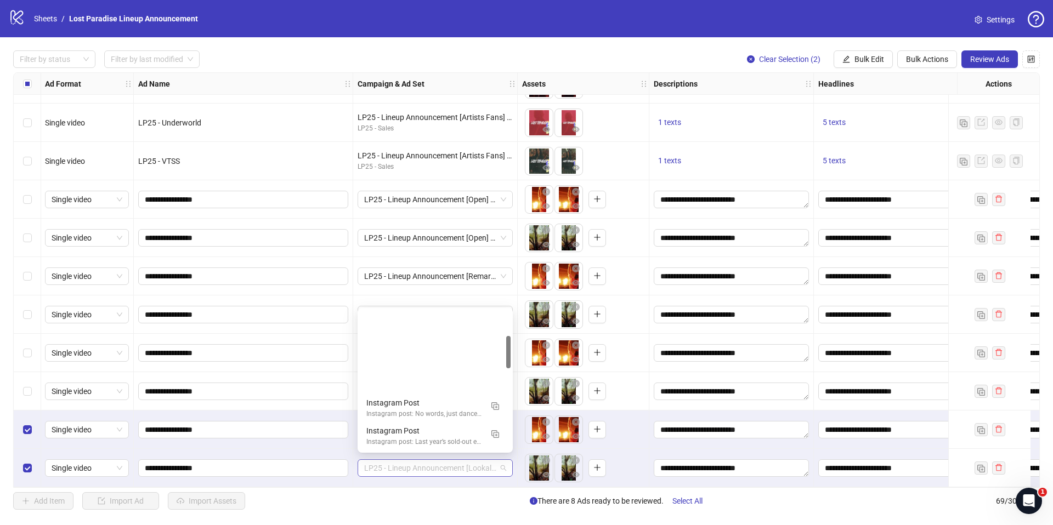
click at [479, 461] on span "LP25 - Lineup Announcement [Lookalike] [Reach] - [GEOGRAPHIC_DATA]" at bounding box center [435, 468] width 142 height 16
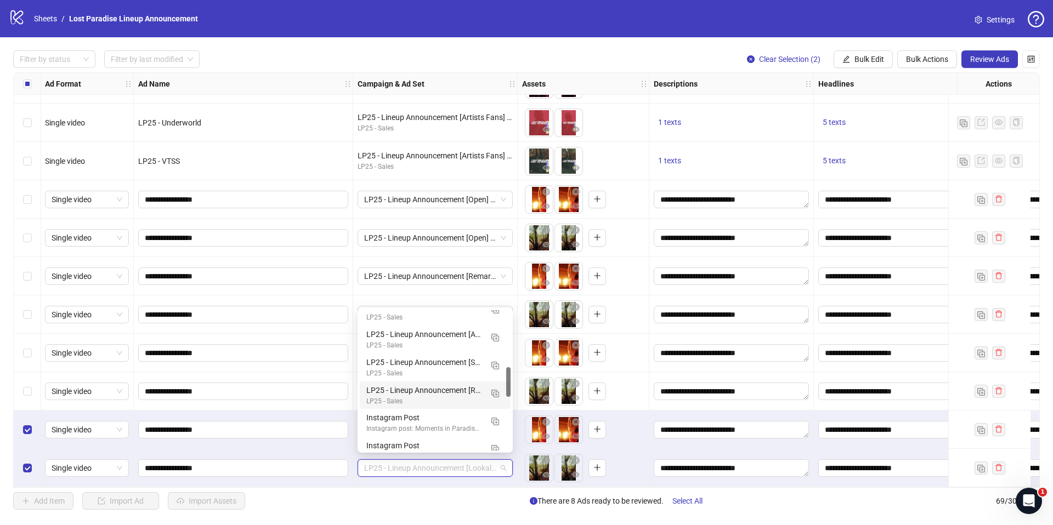
scroll to position [267, 0]
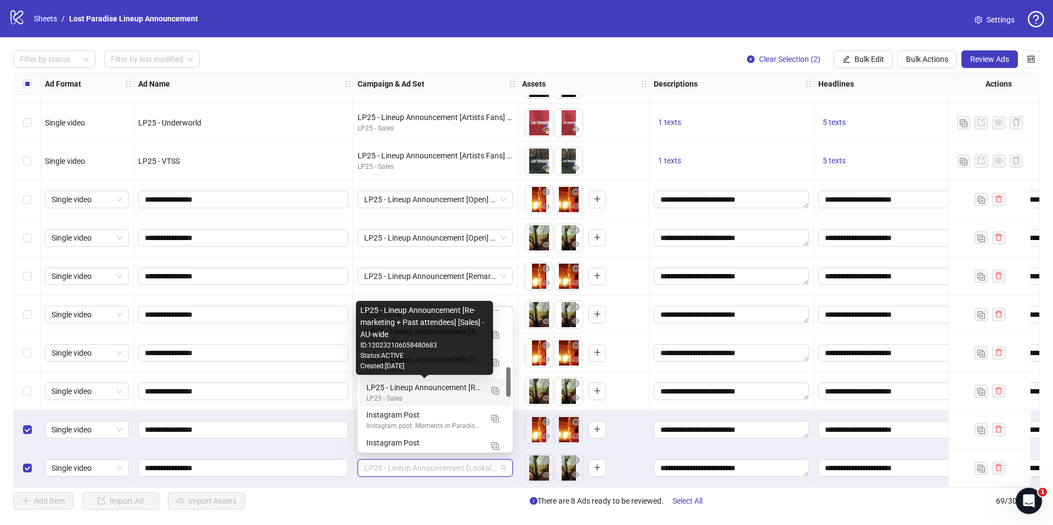
click at [452, 388] on div "LP25 - Lineup Announcement [Re-marketing + Past attendees] [Sales] - AU-wide" at bounding box center [424, 388] width 116 height 12
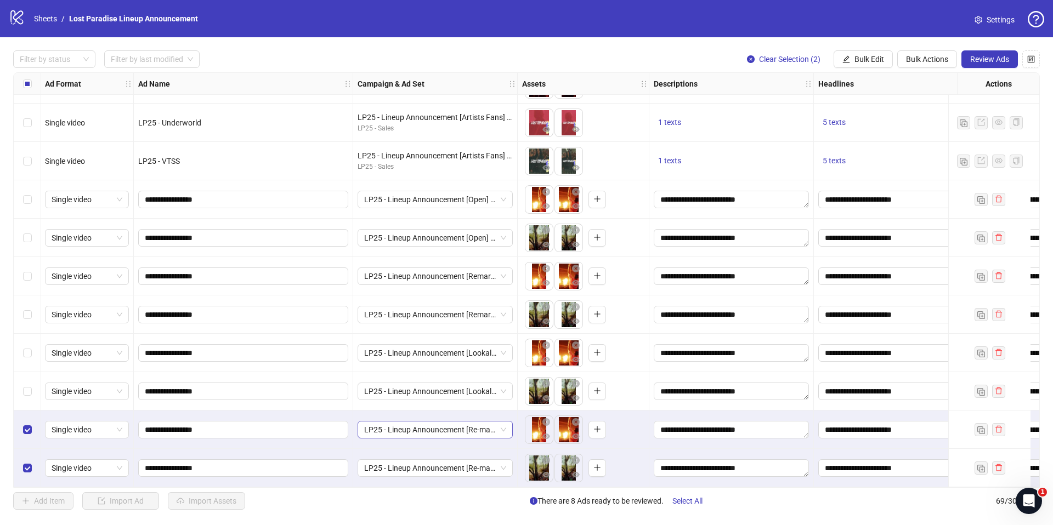
click at [479, 427] on span "LP25 - Lineup Announcement [Re-marketing + Past attendees] [Sales] - AU-wide" at bounding box center [435, 430] width 142 height 16
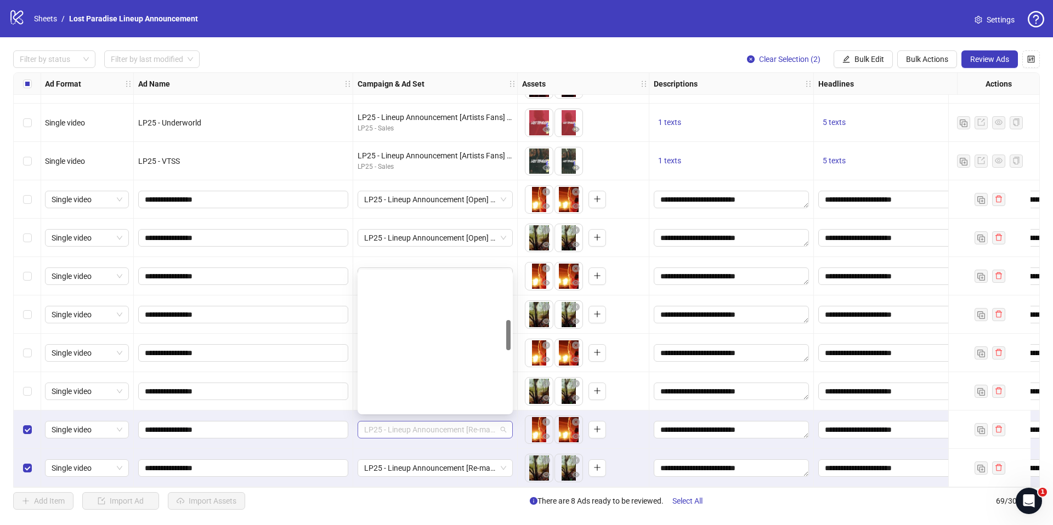
scroll to position [223, 0]
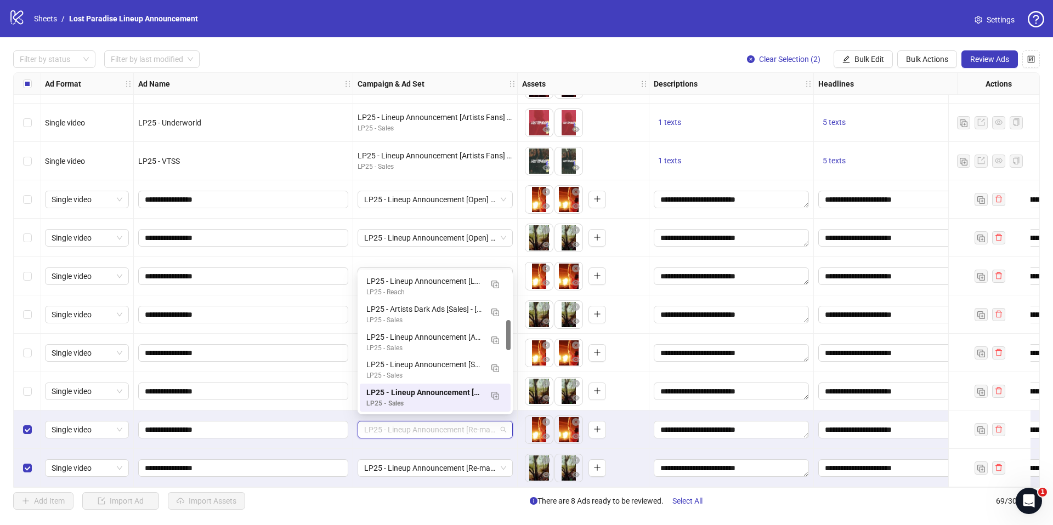
click at [455, 422] on span "LP25 - Lineup Announcement [Re-marketing + Past attendees] [Sales] - AU-wide" at bounding box center [435, 430] width 142 height 16
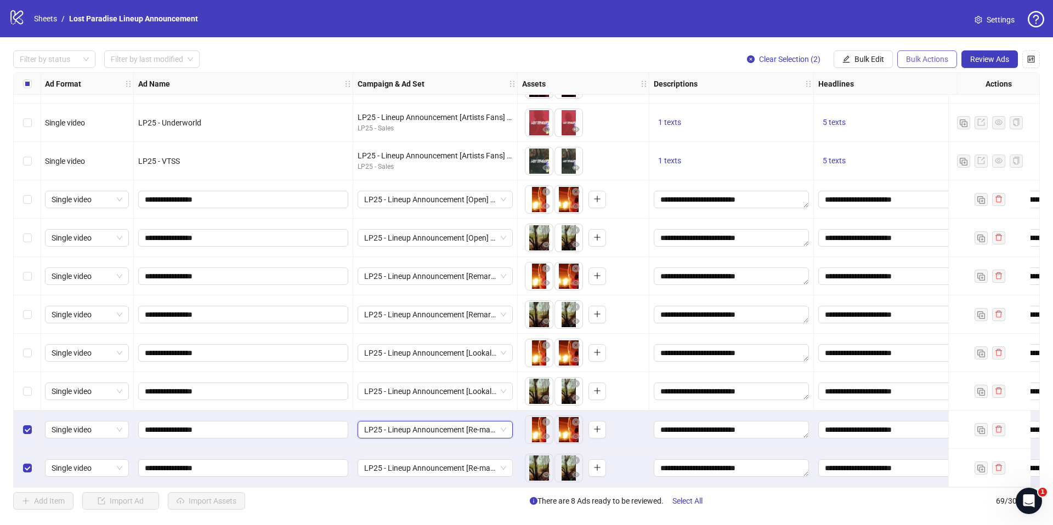
click at [939, 56] on span "Bulk Actions" at bounding box center [927, 59] width 42 height 9
click at [936, 117] on span "Duplicate with assets" at bounding box center [942, 117] width 75 height 12
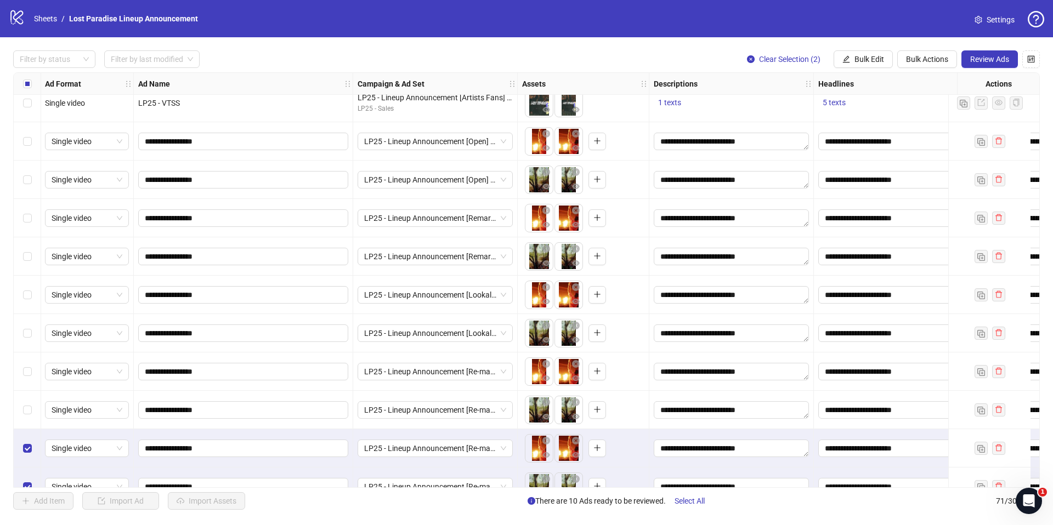
scroll to position [2337, 1]
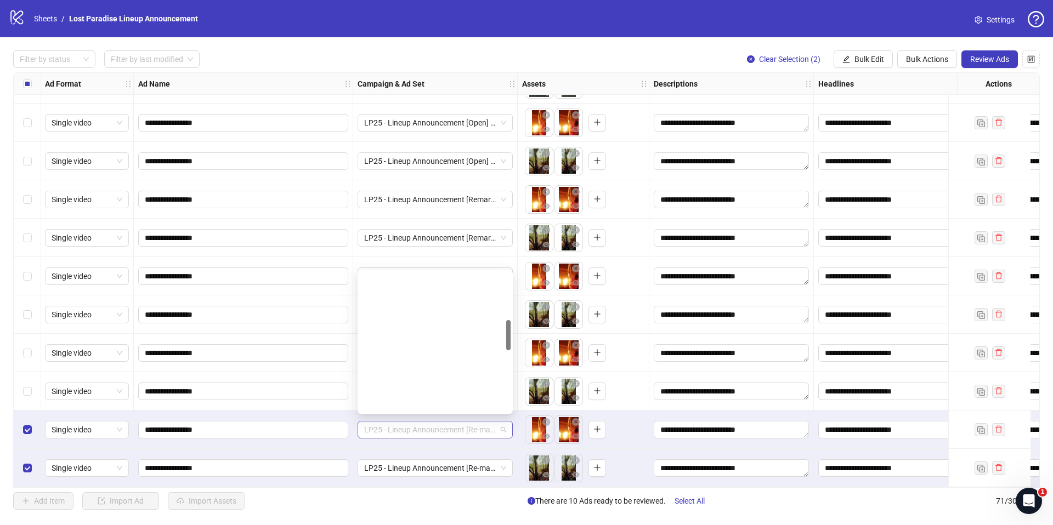
click at [485, 425] on span "LP25 - Lineup Announcement [Re-marketing + Past attendees] [Sales] - AU-wide" at bounding box center [435, 430] width 142 height 16
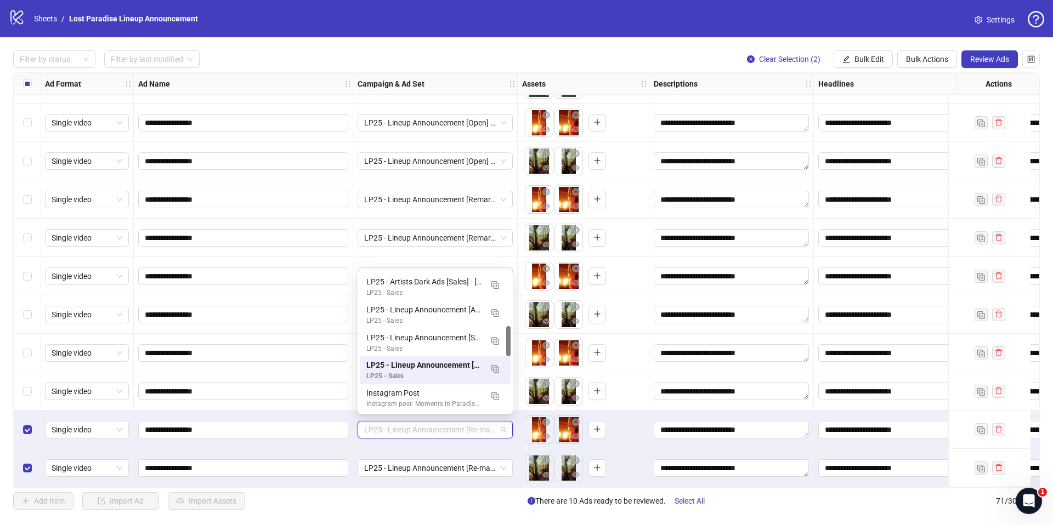
scroll to position [251, 0]
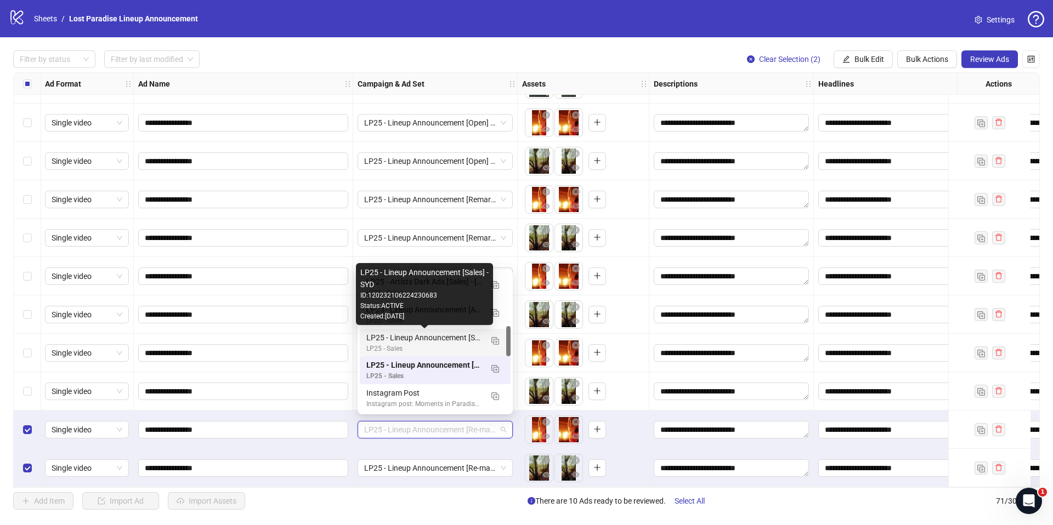
click at [447, 339] on div "LP25 - Lineup Announcement [Sales] - SYD" at bounding box center [424, 338] width 116 height 12
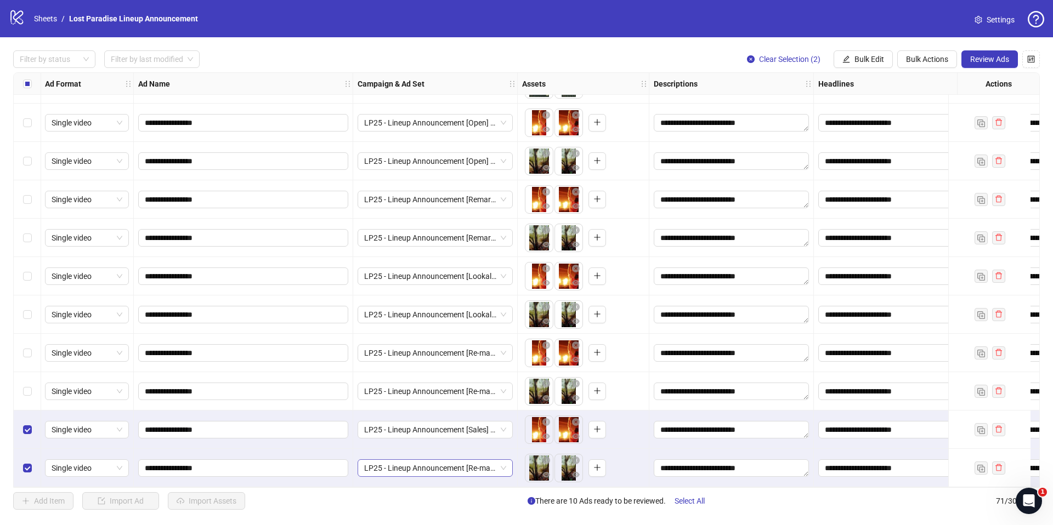
click at [467, 463] on span "LP25 - Lineup Announcement [Re-marketing + Past attendees] [Sales] - AU-wide" at bounding box center [435, 468] width 142 height 16
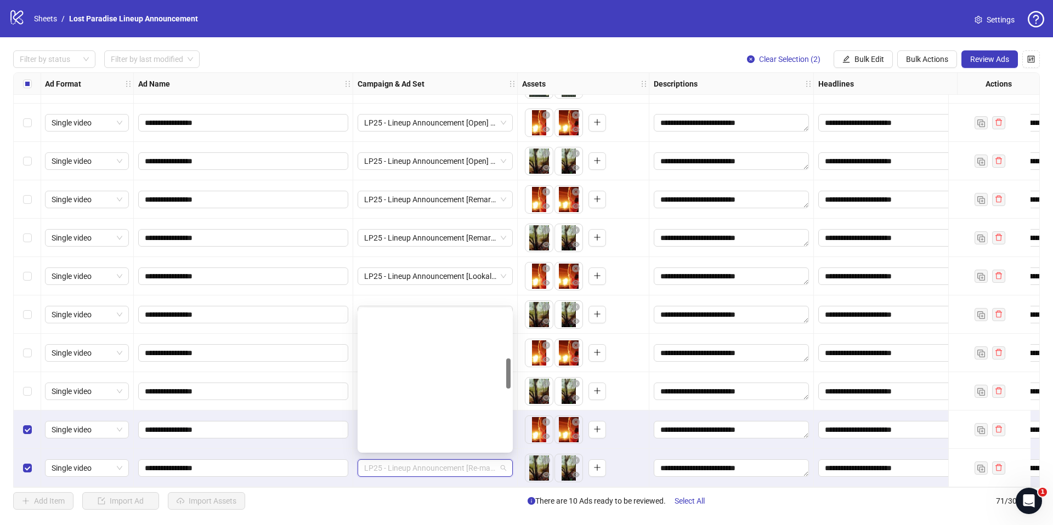
scroll to position [223, 0]
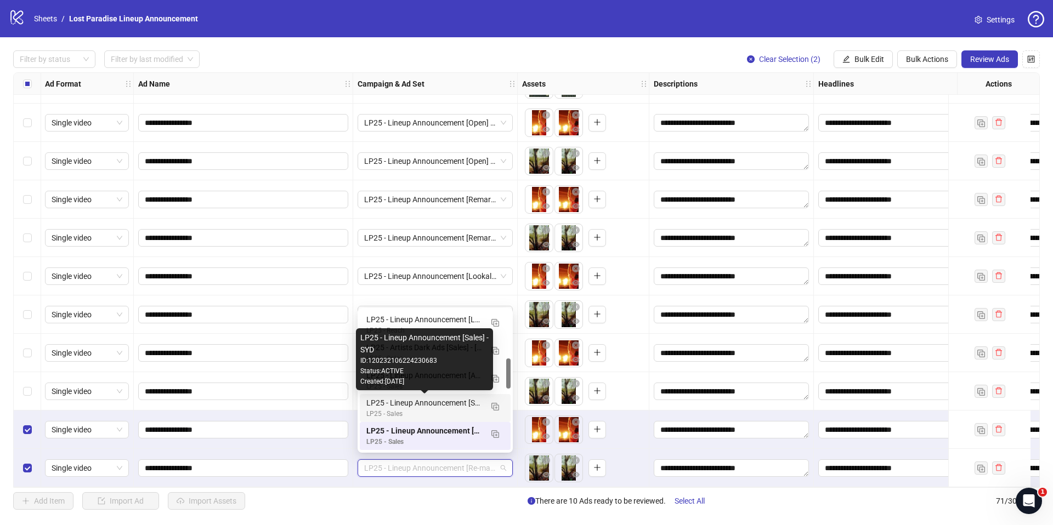
click at [471, 408] on div "LP25 - Lineup Announcement [Sales] - SYD" at bounding box center [424, 403] width 116 height 12
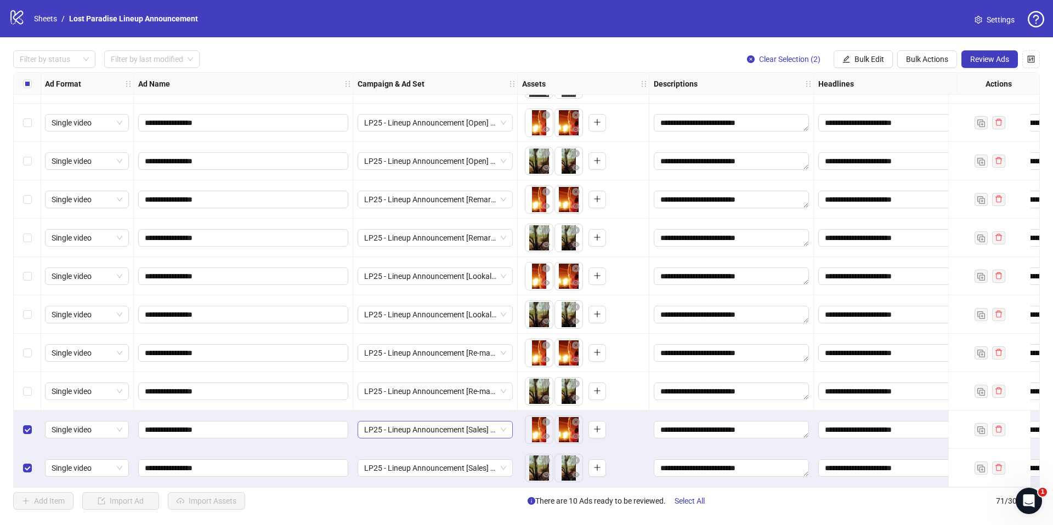
click at [489, 424] on span "LP25 - Lineup Announcement [Sales] - SYD" at bounding box center [435, 430] width 142 height 16
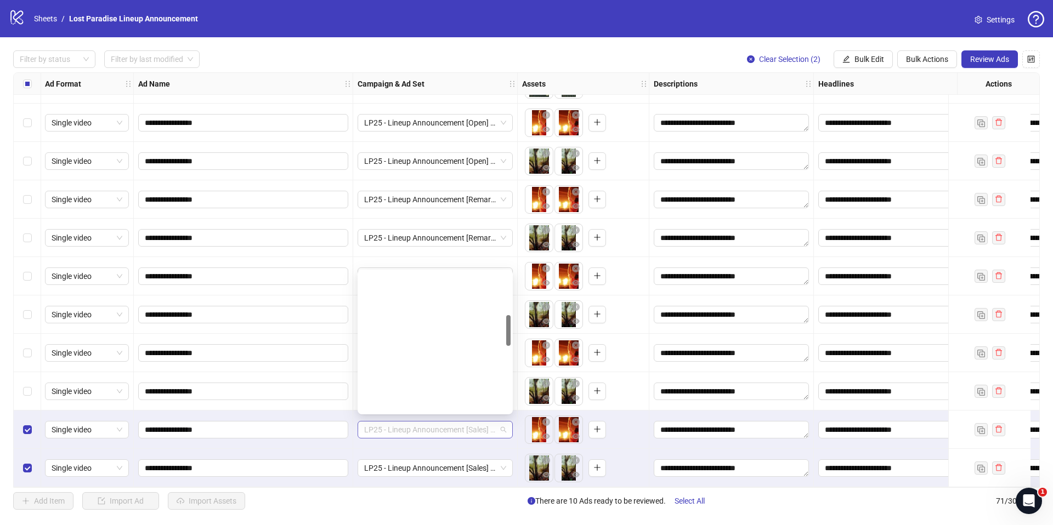
scroll to position [195, 0]
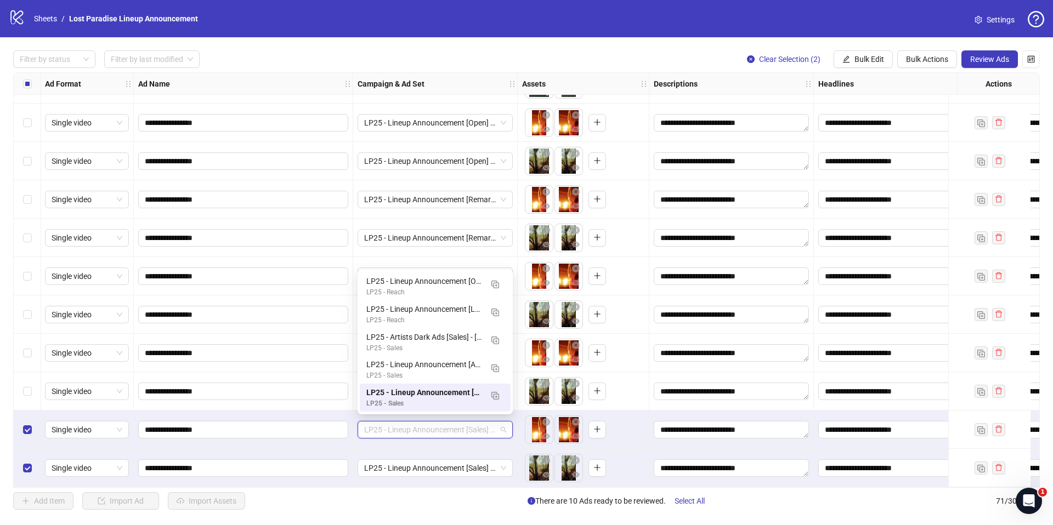
click at [479, 422] on span "LP25 - Lineup Announcement [Sales] - SYD" at bounding box center [435, 430] width 142 height 16
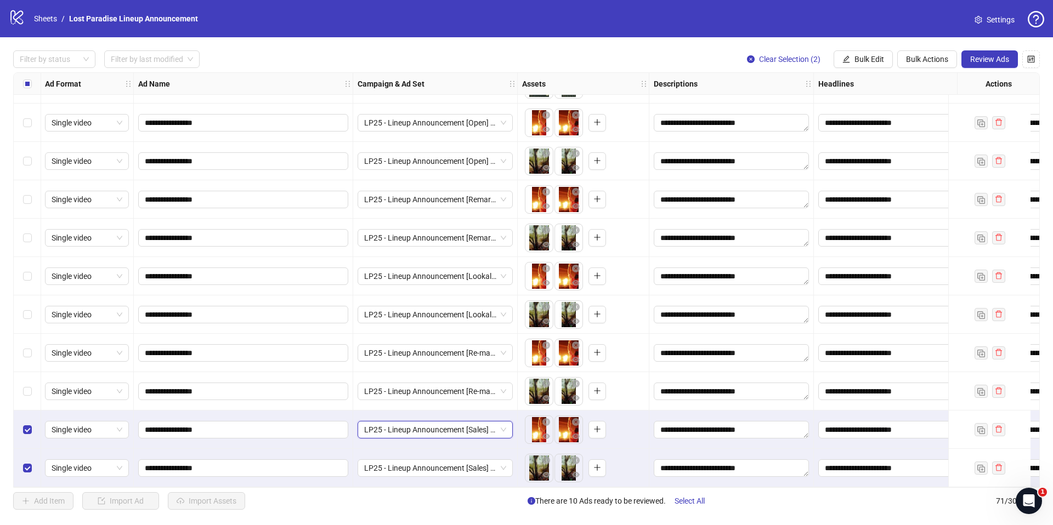
scroll to position [2337, 1]
click at [875, 58] on span "Bulk Edit" at bounding box center [869, 59] width 30 height 9
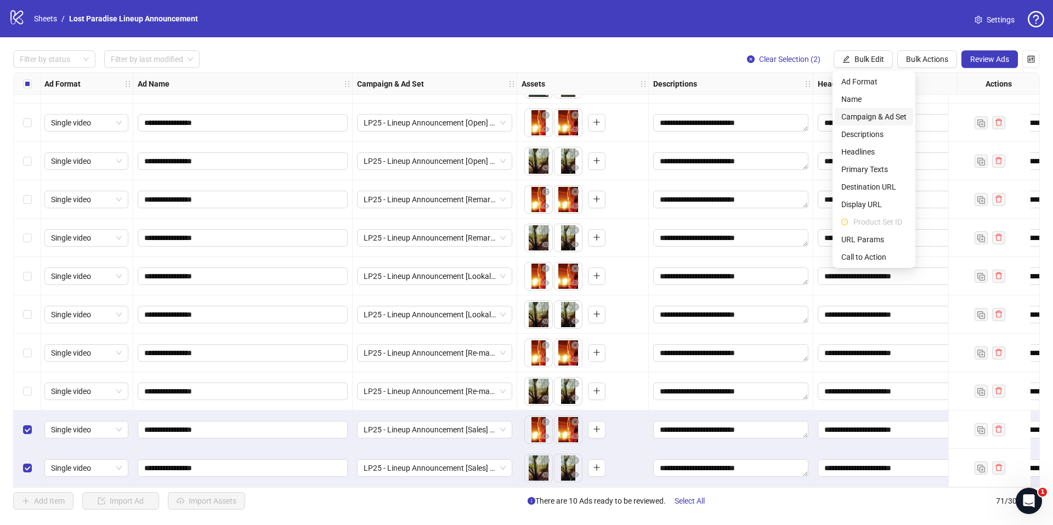
click at [850, 111] on span "Campaign & Ad Set" at bounding box center [873, 117] width 65 height 12
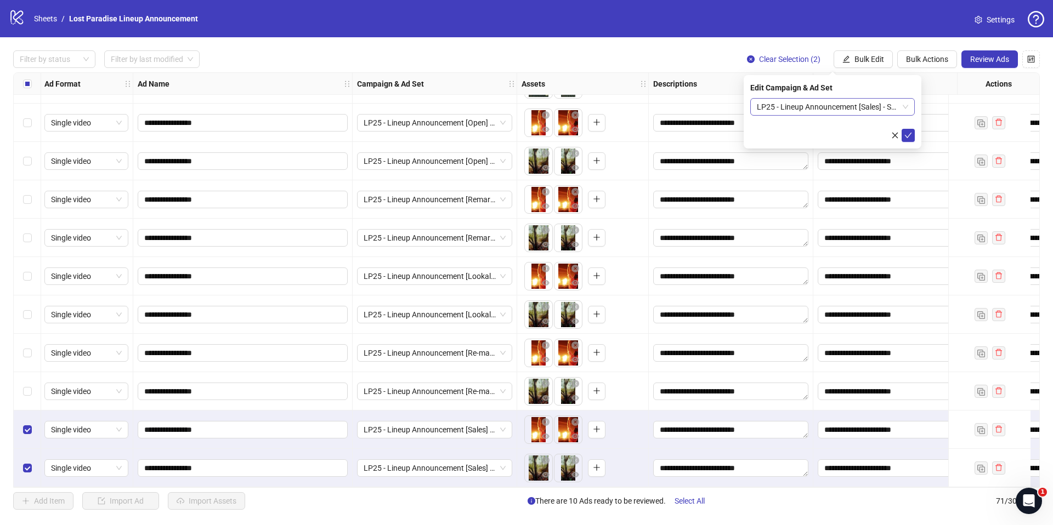
click at [845, 104] on span "LP25 - Lineup Announcement [Sales] - SYD" at bounding box center [832, 107] width 151 height 16
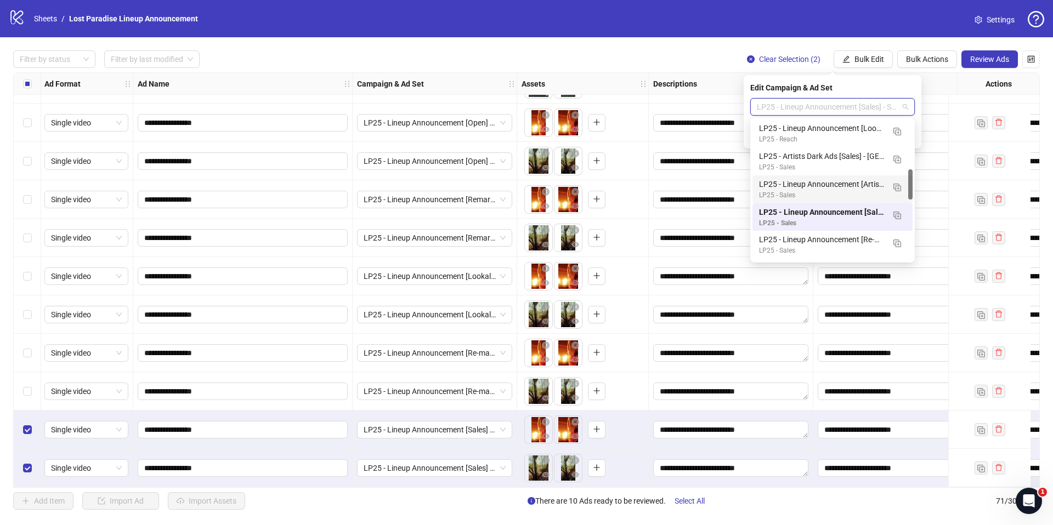
scroll to position [228, 0]
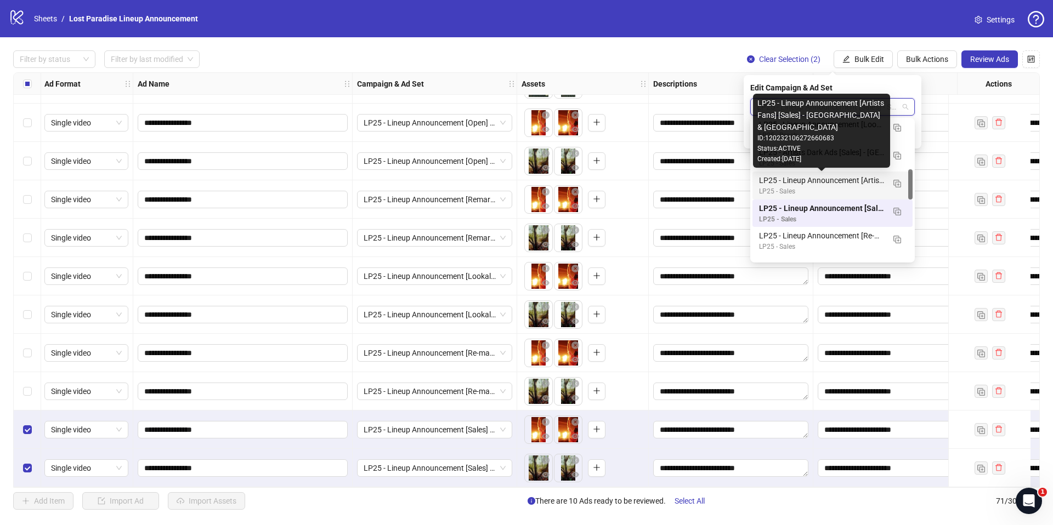
click at [842, 177] on div "LP25 - Lineup Announcement [Artists Fans] [Sales] - [GEOGRAPHIC_DATA] & [GEOGRA…" at bounding box center [821, 180] width 125 height 12
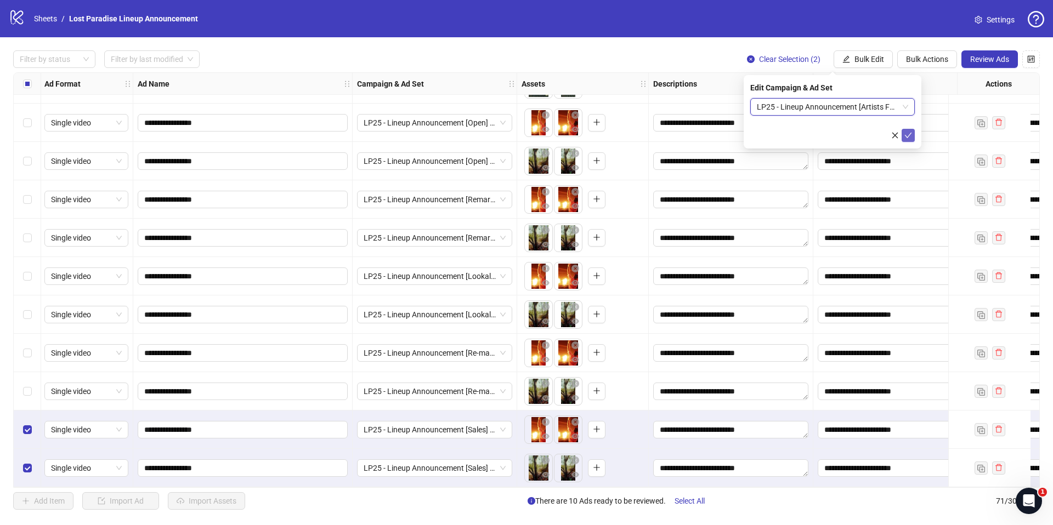
click at [909, 137] on icon "check" at bounding box center [908, 136] width 8 height 8
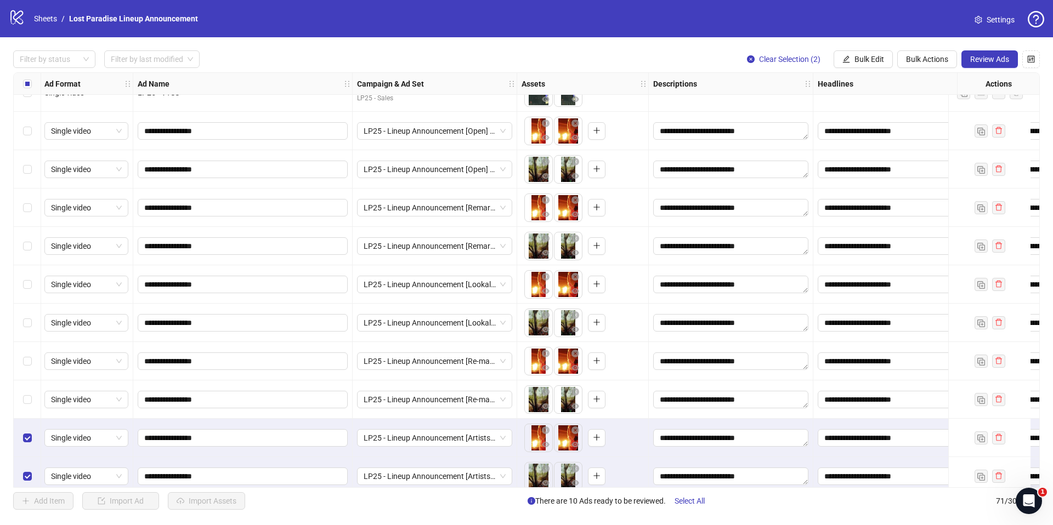
scroll to position [2337, 1]
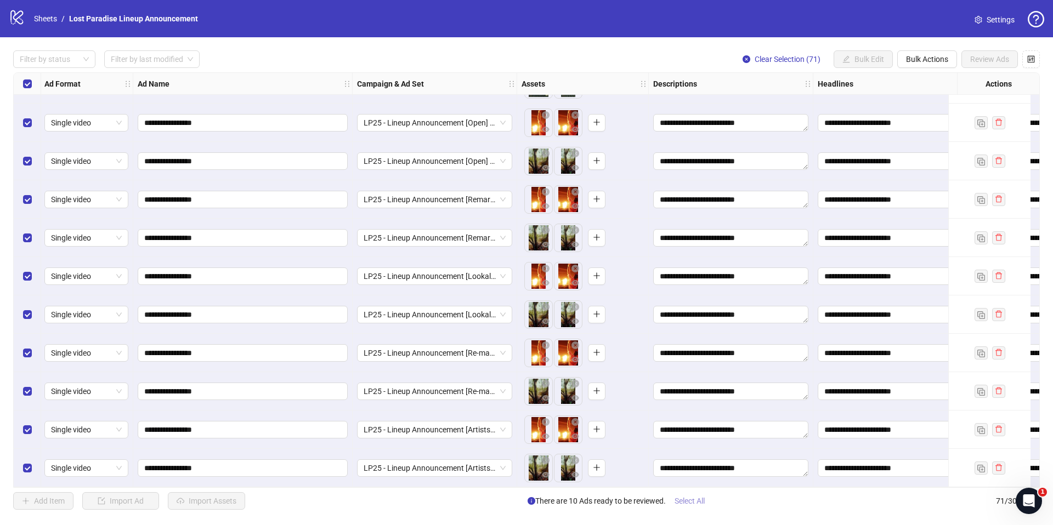
click at [693, 504] on span "Select All" at bounding box center [689, 501] width 30 height 9
click at [990, 58] on span "Review Ads" at bounding box center [989, 59] width 39 height 9
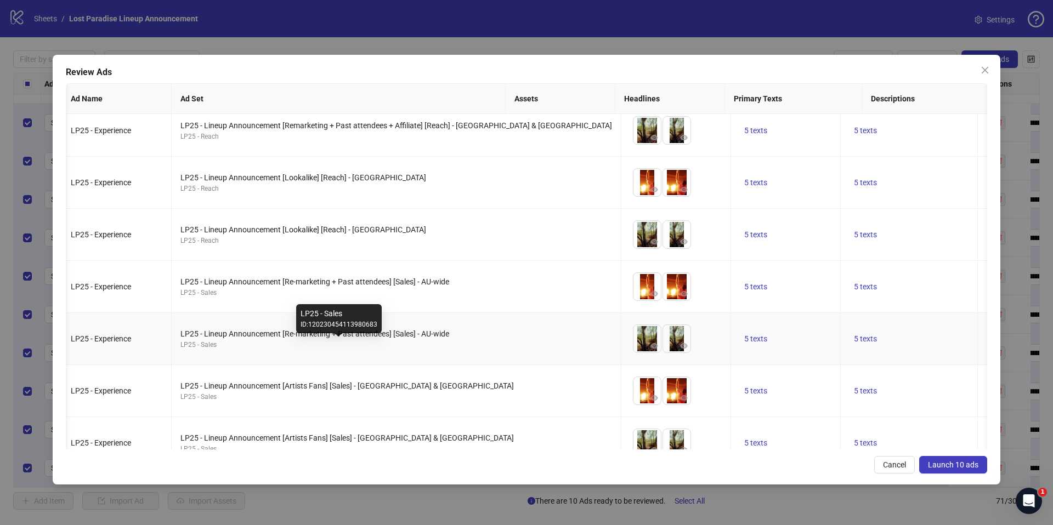
scroll to position [185, 4]
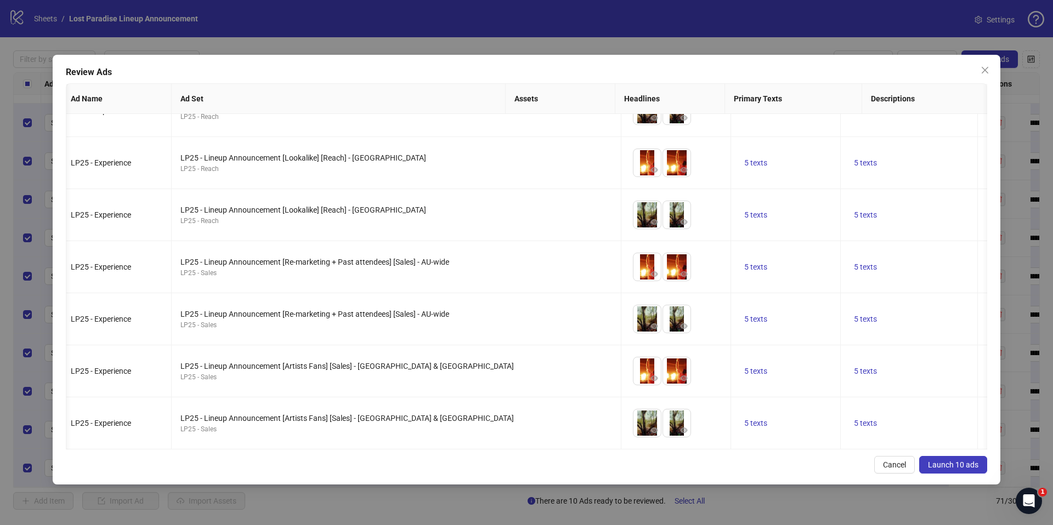
click at [941, 462] on span "Launch 10 ads" at bounding box center [953, 465] width 50 height 9
